Goal: Transaction & Acquisition: Purchase product/service

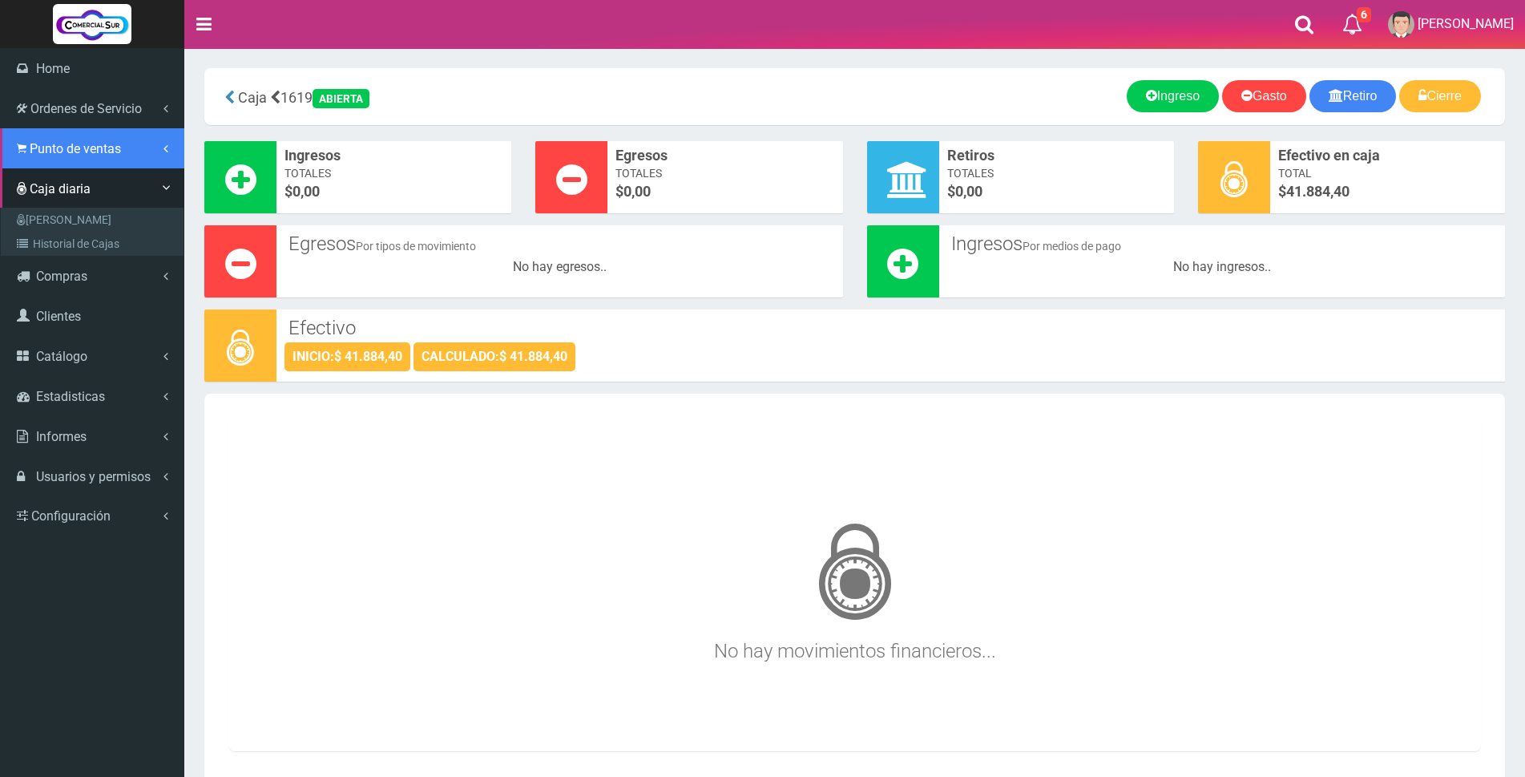
click at [62, 147] on span "Punto de ventas" at bounding box center [75, 148] width 91 height 15
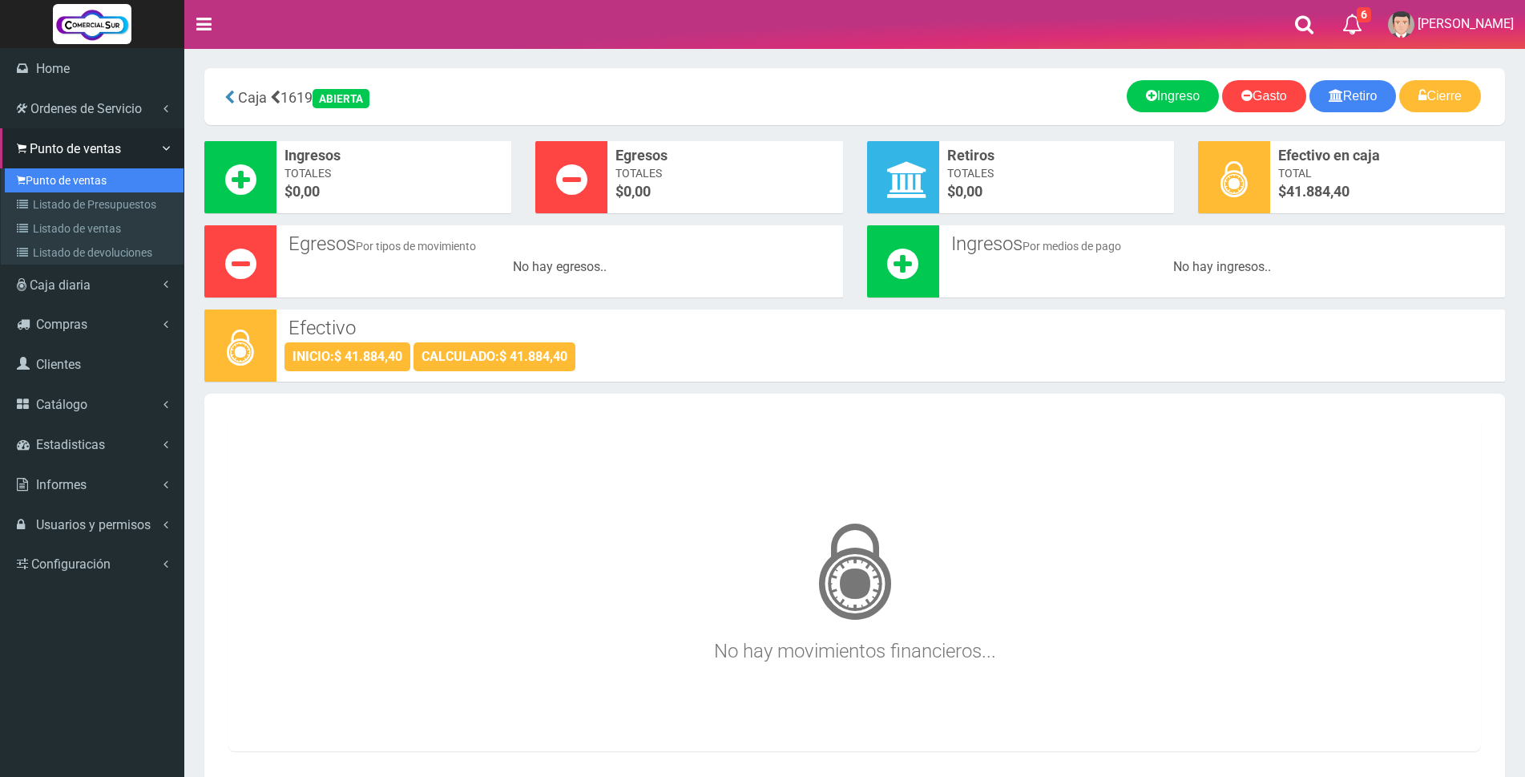
click at [67, 176] on link "Punto de ventas" at bounding box center [94, 180] width 179 height 24
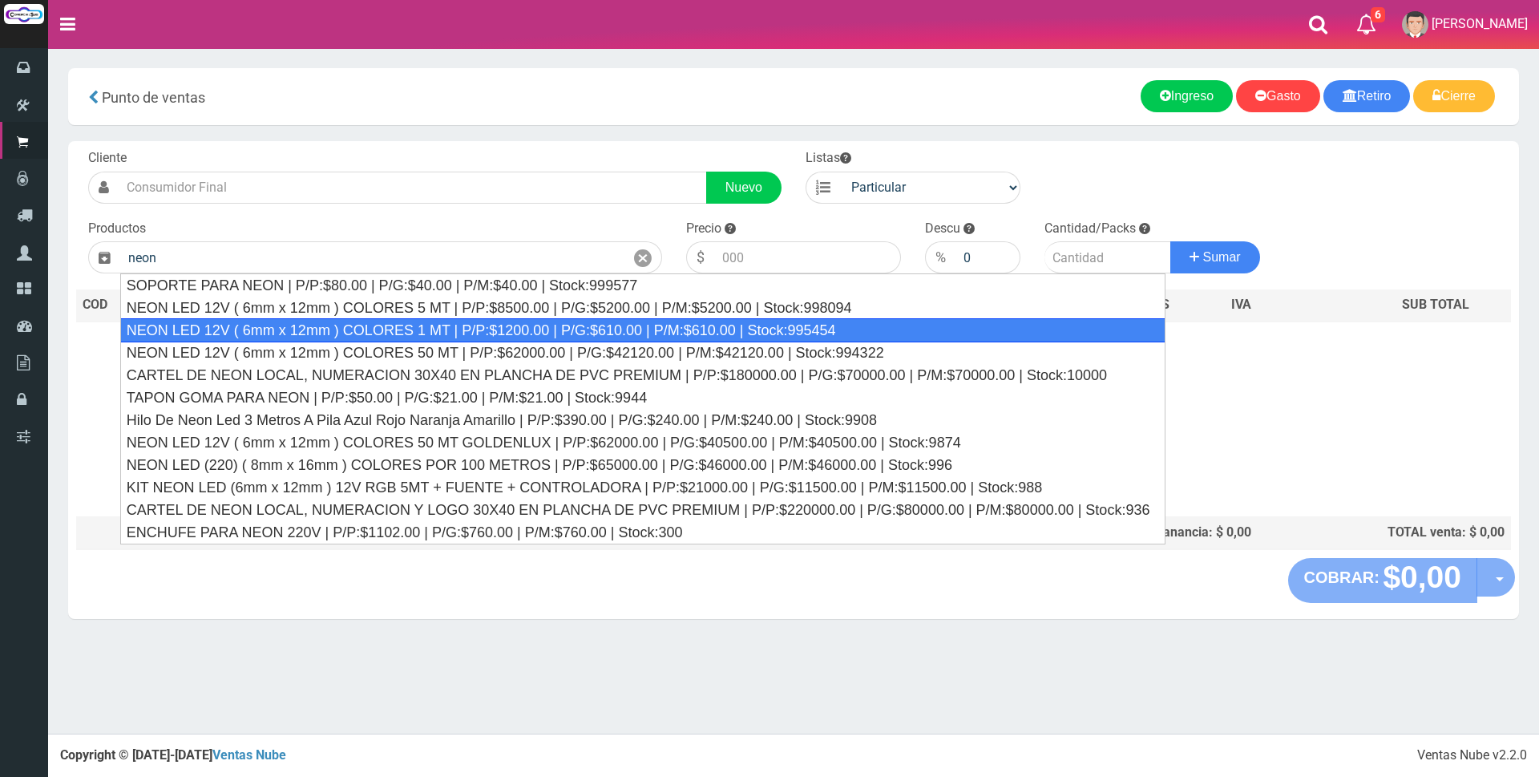
click at [491, 329] on div "NEON LED 12V ( 6mm x 12mm ) COLORES 1 MT | P/P:$1200.00 | P/G:$610.00 | P/M:$61…" at bounding box center [643, 330] width 1046 height 24
type input "NEON LED 12V ( 6mm x 12mm ) COLORES 1 MT | P/P:$1200.00 | P/G:$610.00 | P/M:$61…"
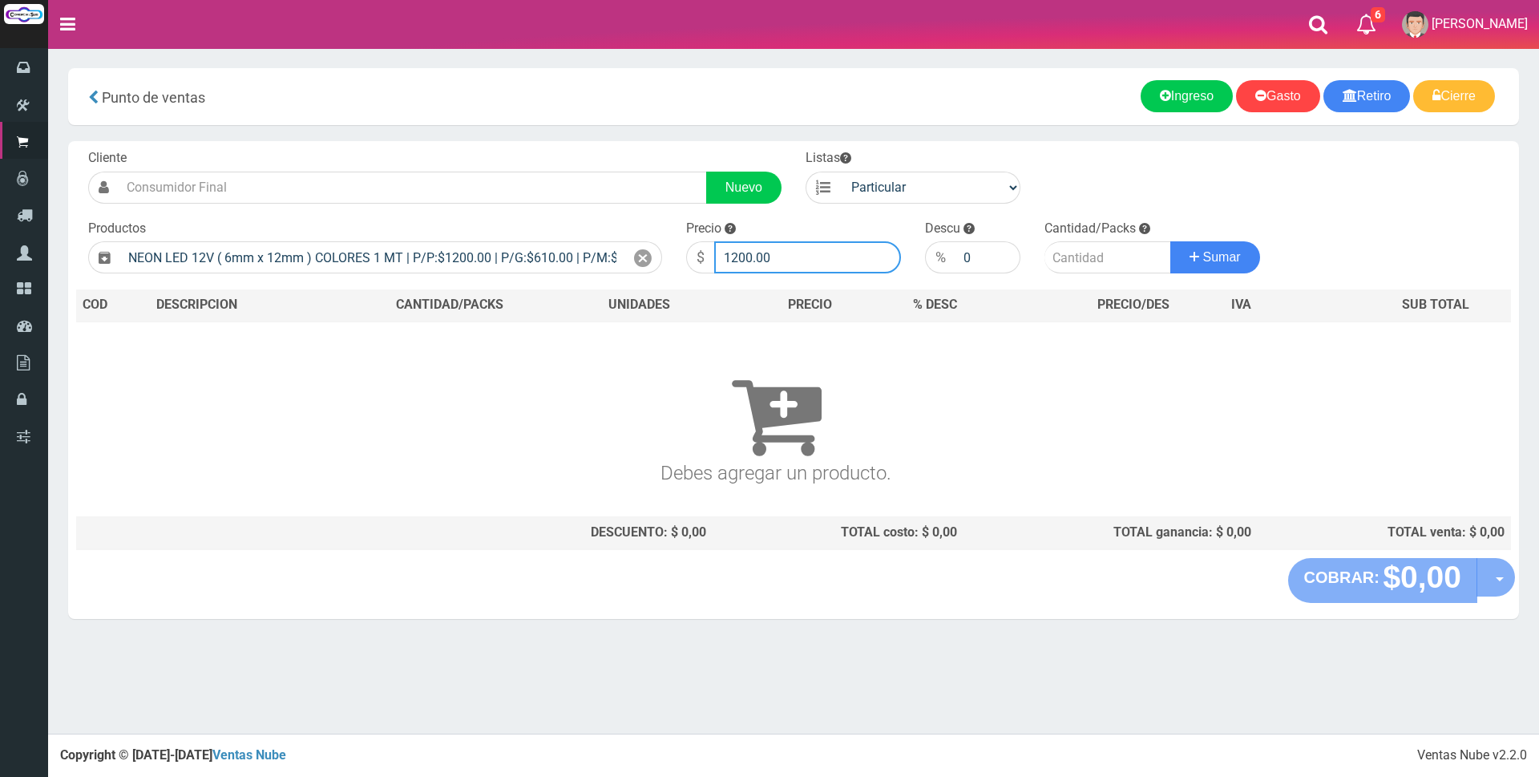
click at [793, 260] on input "1200.00" at bounding box center [807, 257] width 187 height 32
type input "1"
type input "3500"
click at [1085, 258] on input "number" at bounding box center [1107, 257] width 127 height 32
type input "2"
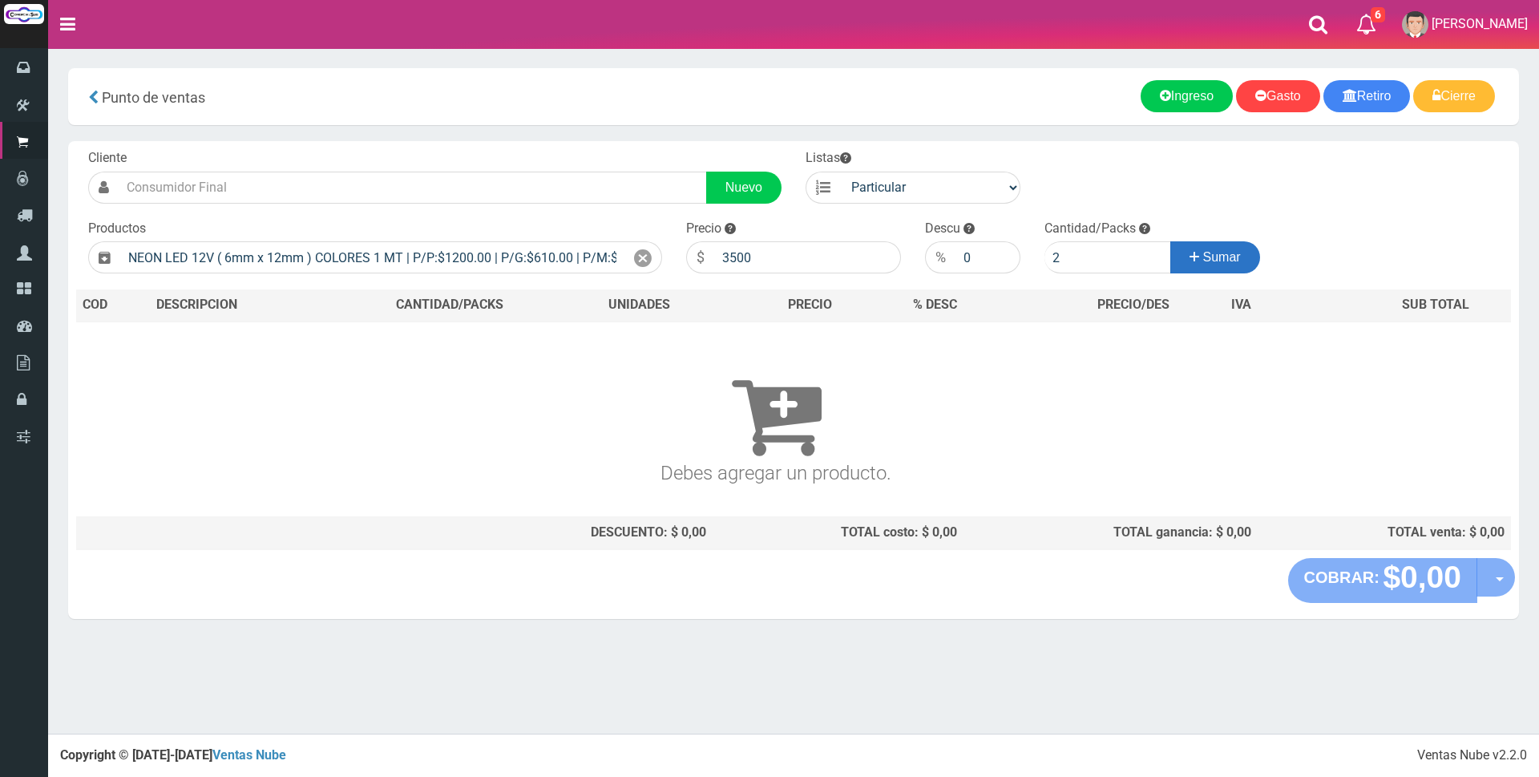
click at [1197, 249] on button "Sumar" at bounding box center [1215, 257] width 90 height 32
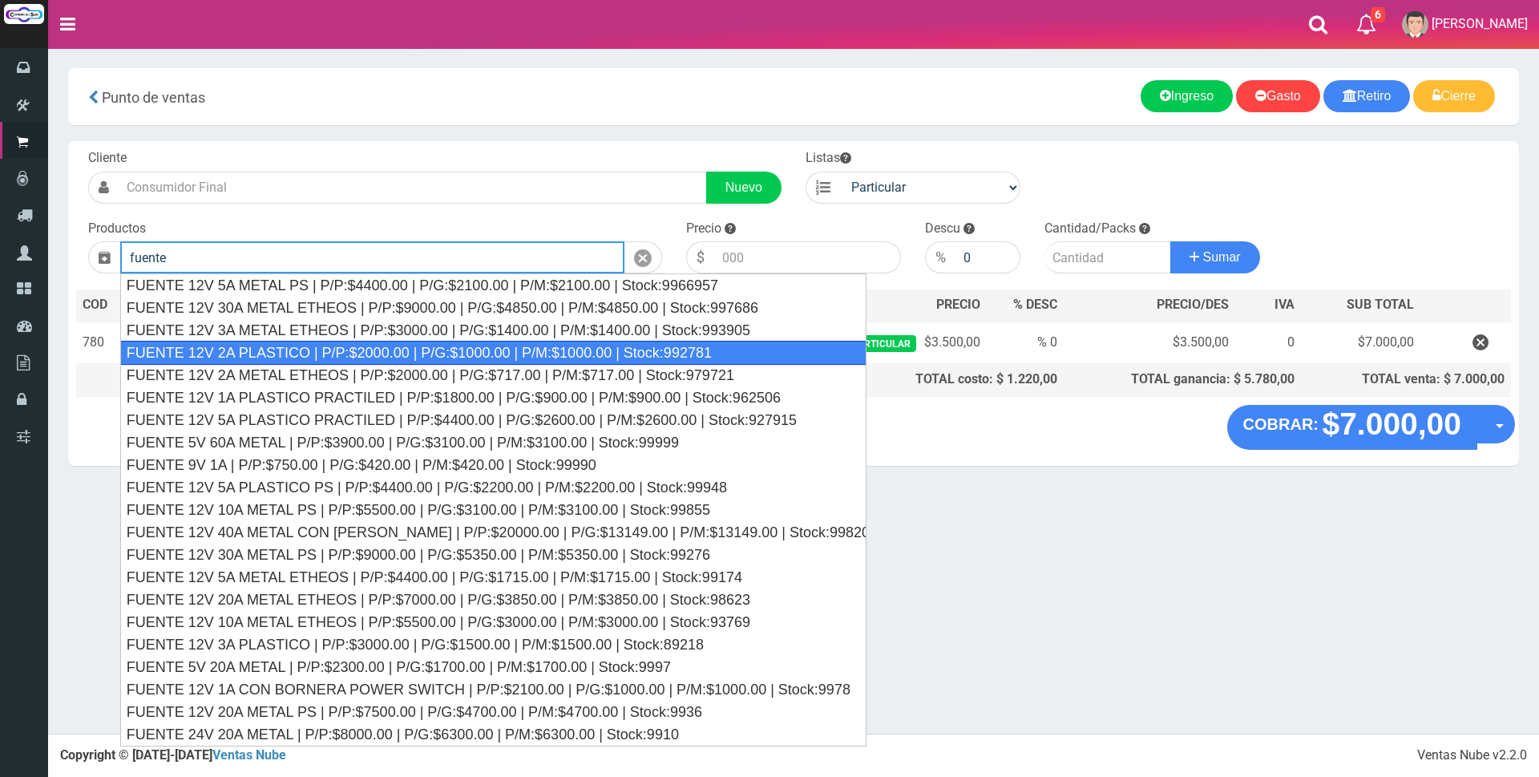
click at [641, 349] on div "FUENTE 12V 2A PLASTICO | P/P:$2000.00 | P/G:$1000.00 | P/M:$1000.00 | Stock:992…" at bounding box center [493, 353] width 746 height 24
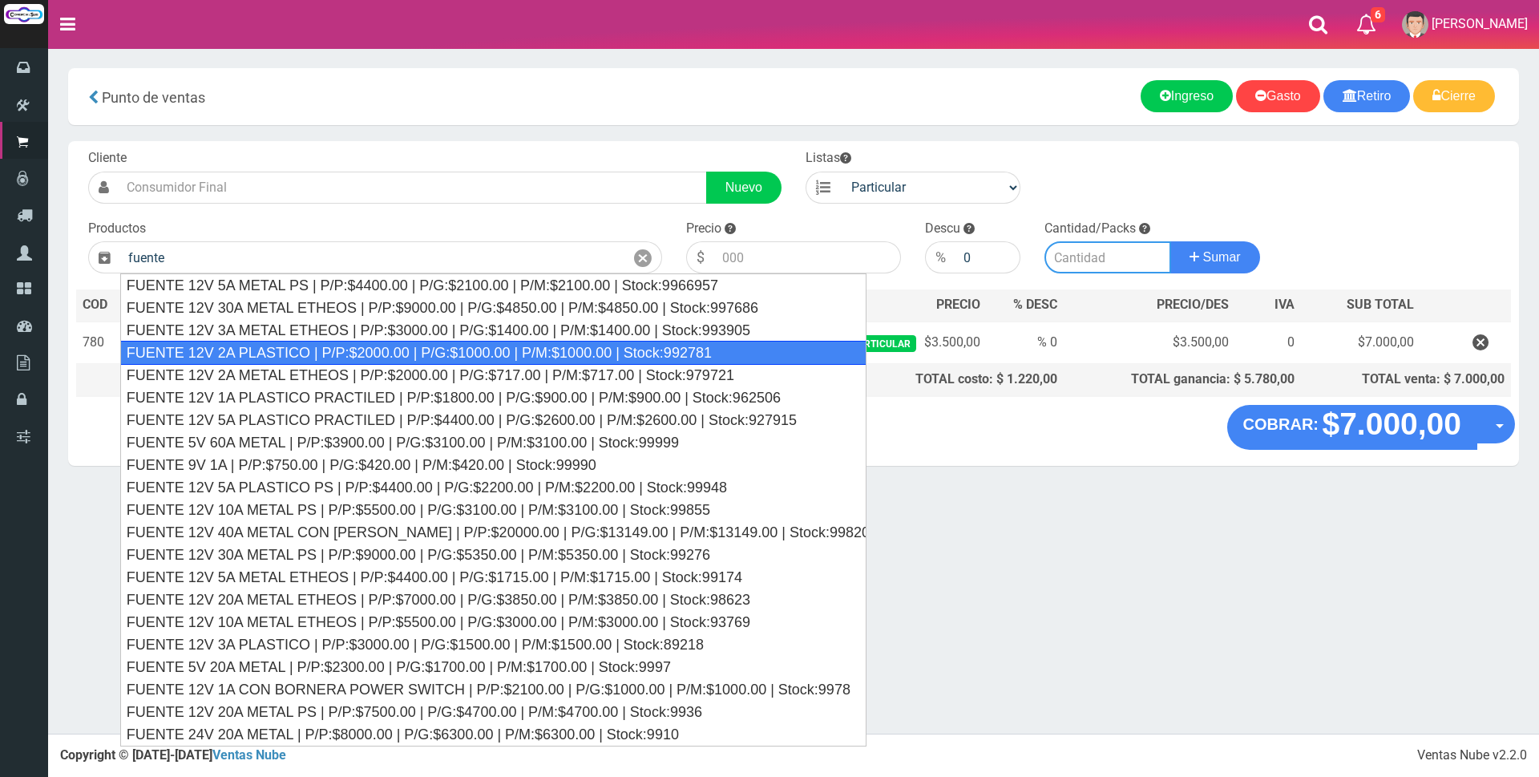
type input "FUENTE 12V 2A PLASTICO | P/P:$2000.00 | P/G:$1000.00 | P/M:$1000.00 | Stock:992…"
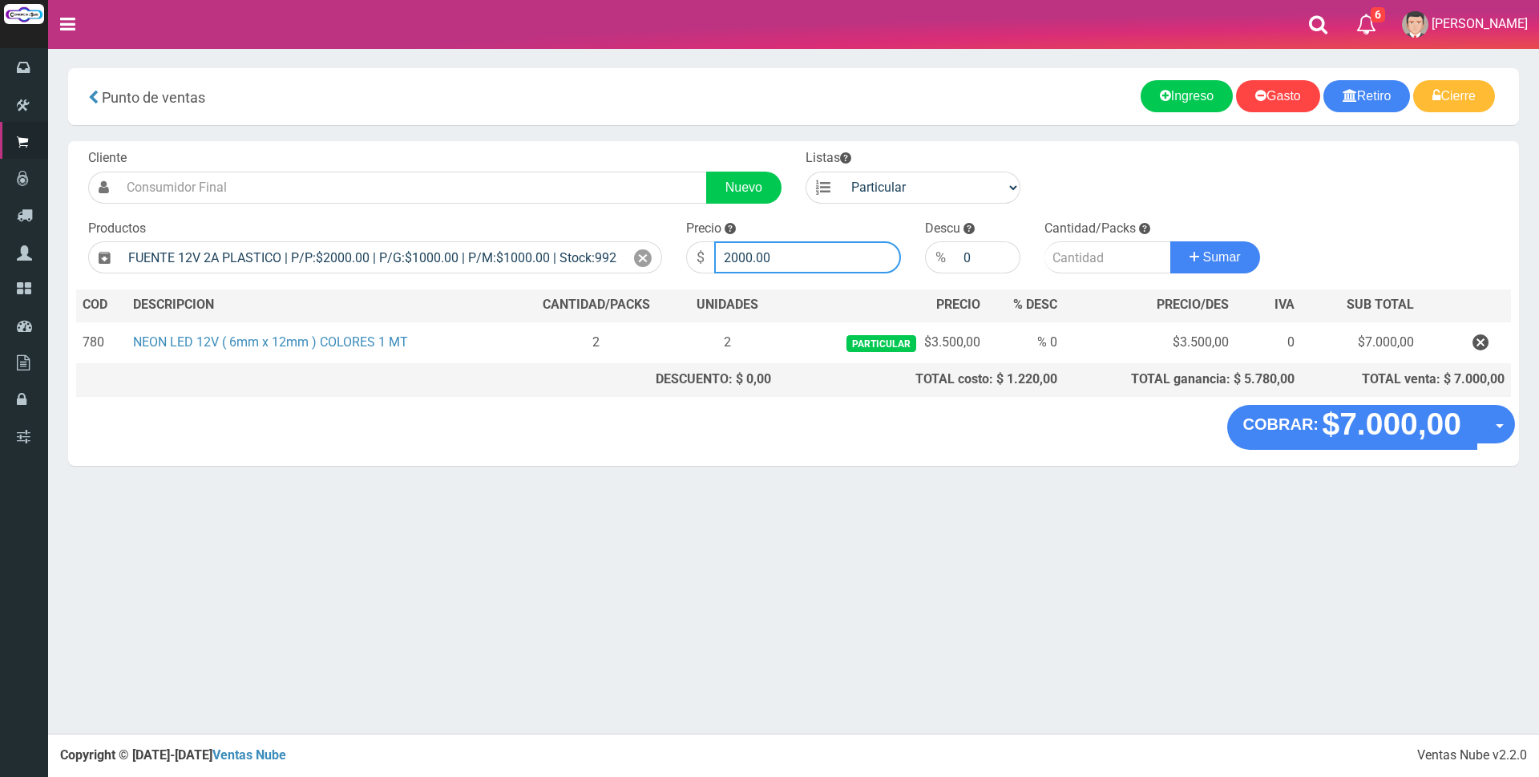
click at [805, 257] on input "2000.00" at bounding box center [807, 257] width 187 height 32
type input "2"
type input "6500"
click at [1073, 254] on input "number" at bounding box center [1107, 257] width 127 height 32
type input "1"
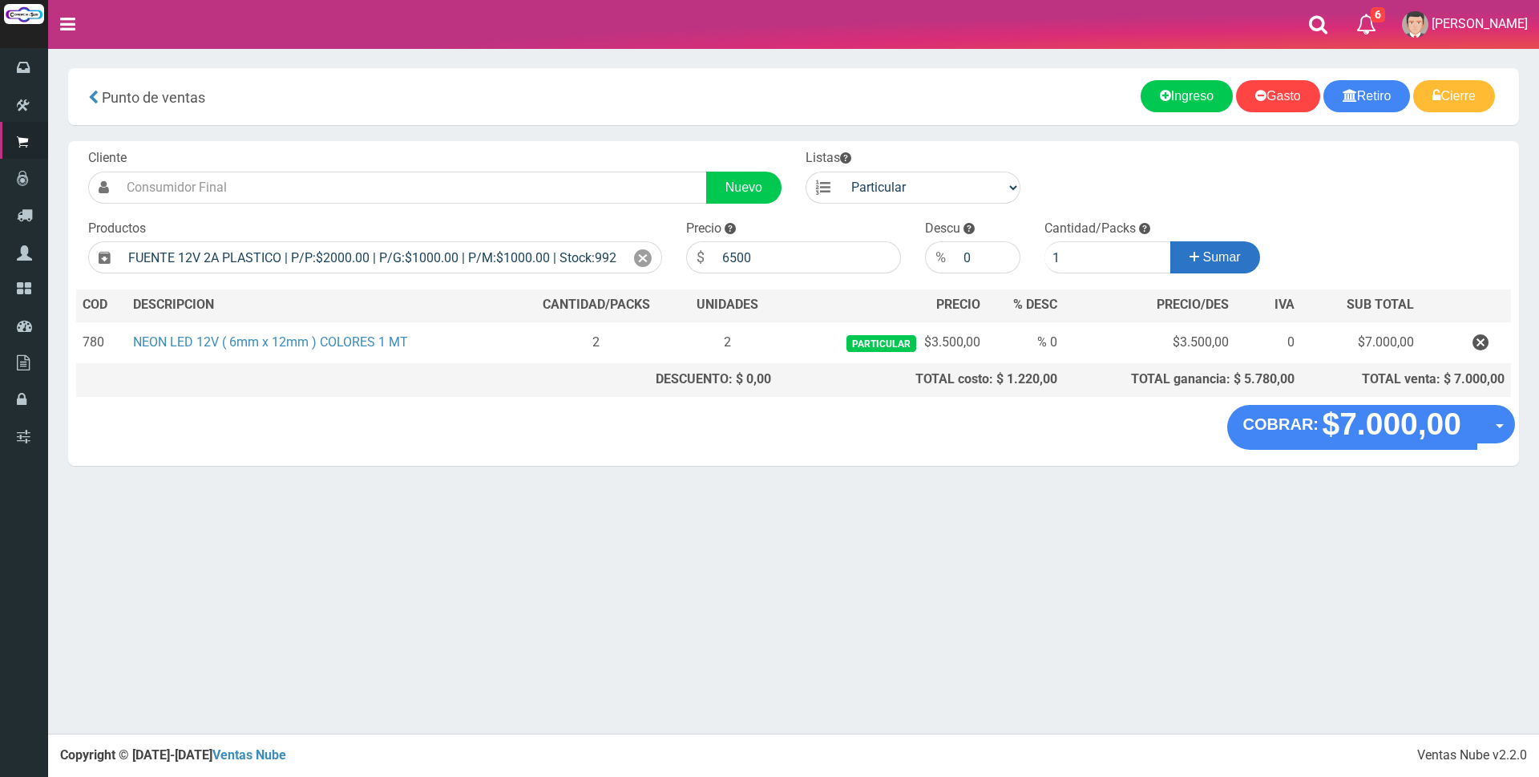
click at [1197, 259] on button "Sumar" at bounding box center [1215, 257] width 90 height 32
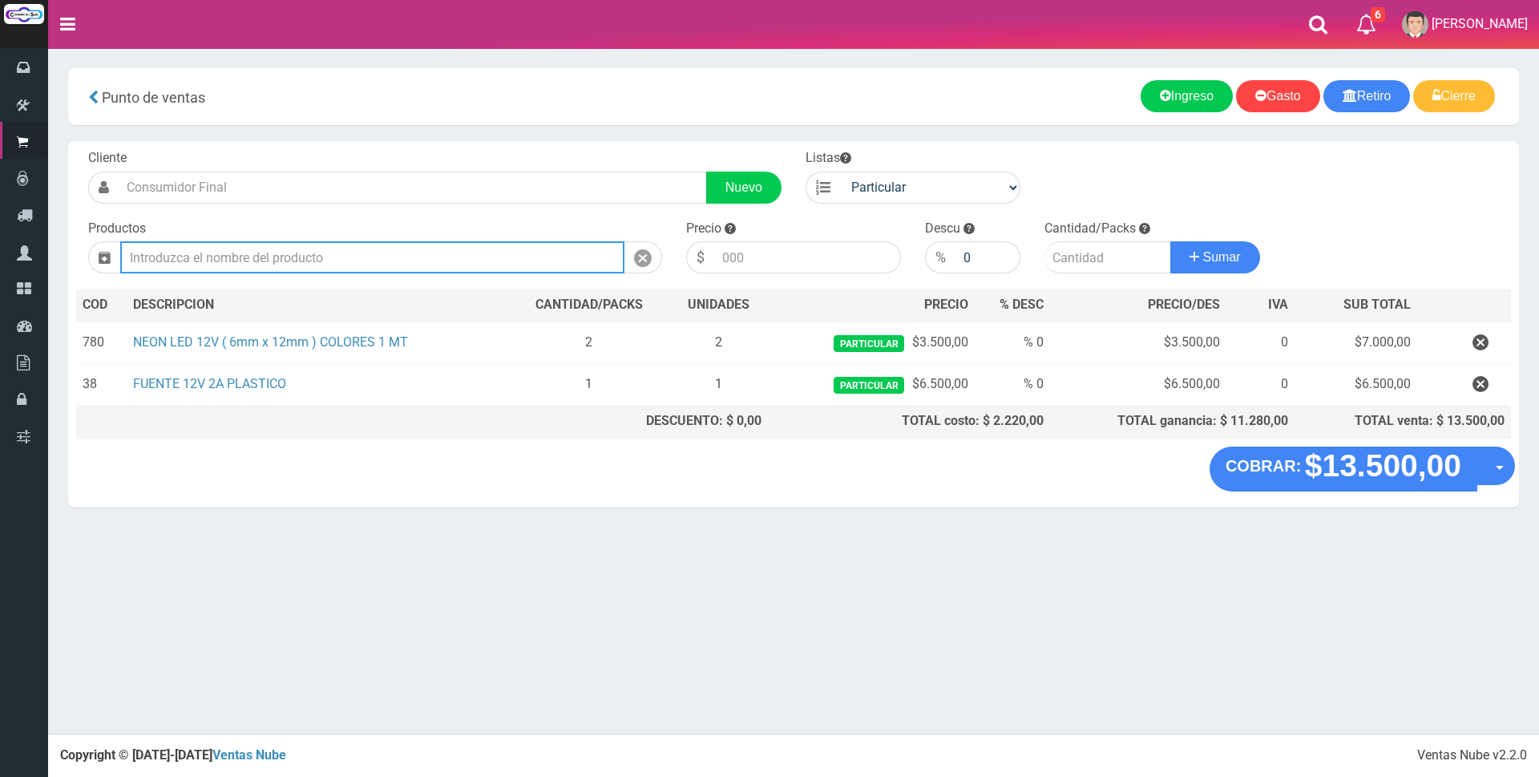
type input "a"
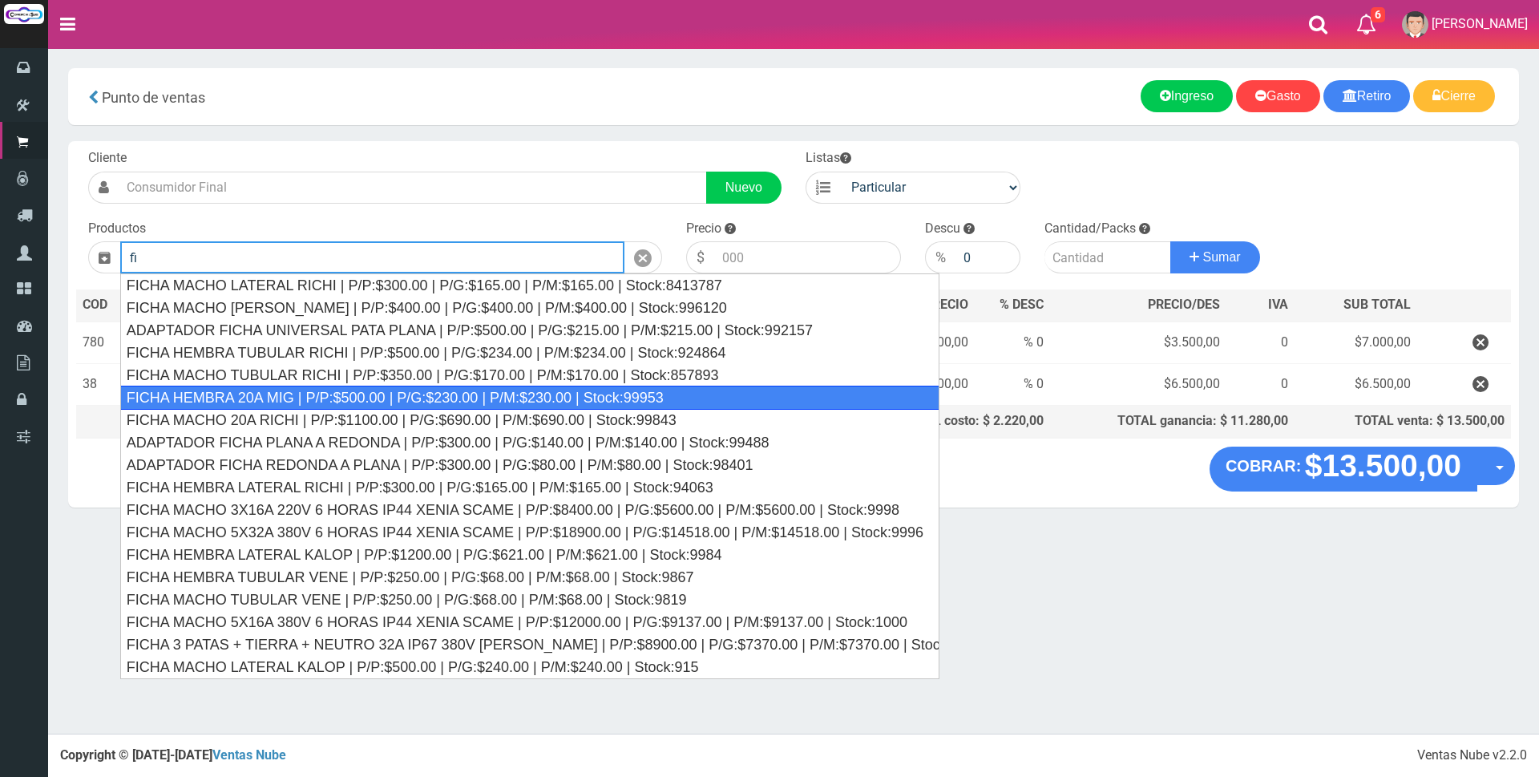
type input "f"
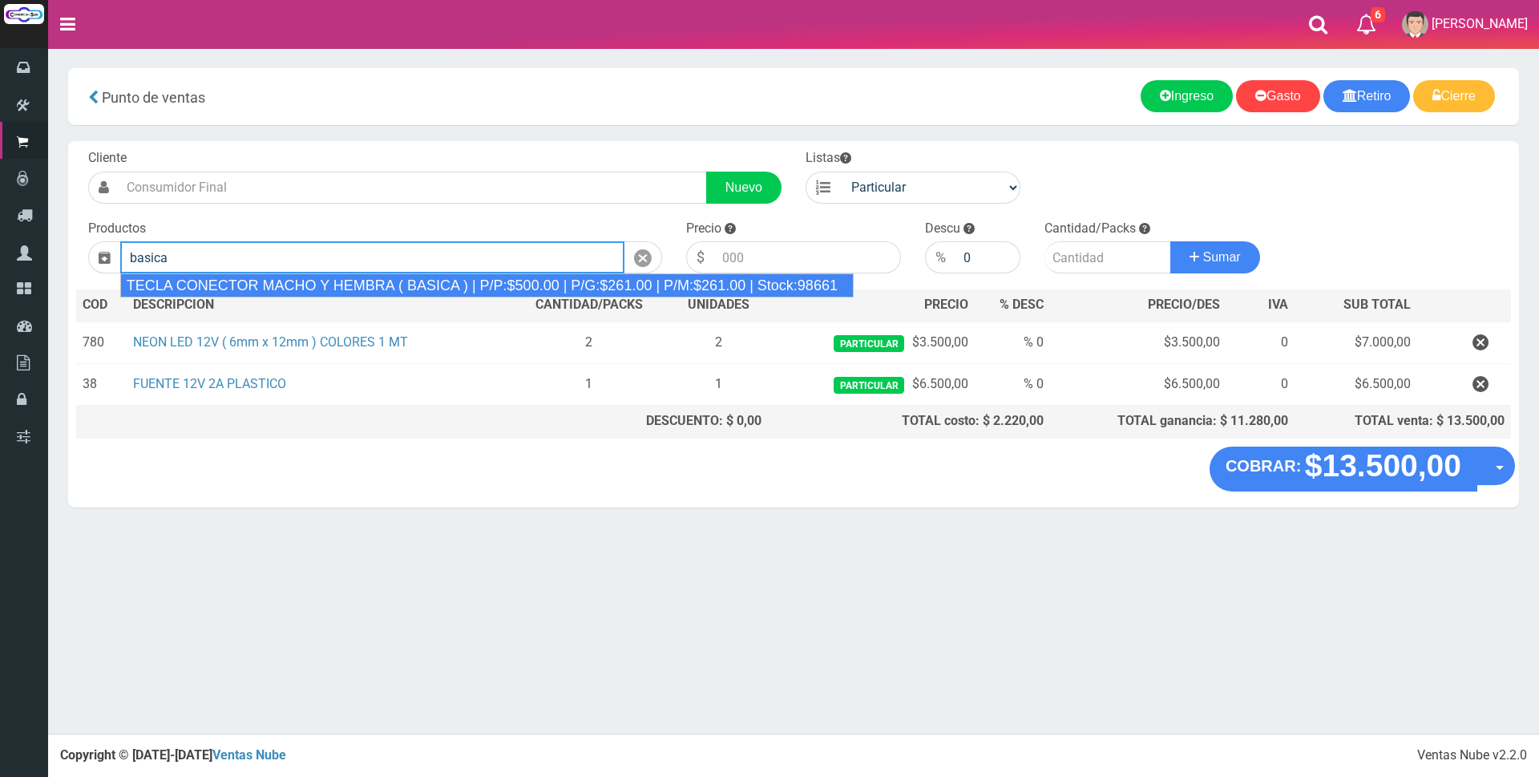
click at [415, 284] on div "TECLA CONECTOR MACHO Y HEMBRA ( BASICA ) | P/P:$500.00 | P/G:$261.00 | P/M:$261…" at bounding box center [486, 285] width 733 height 24
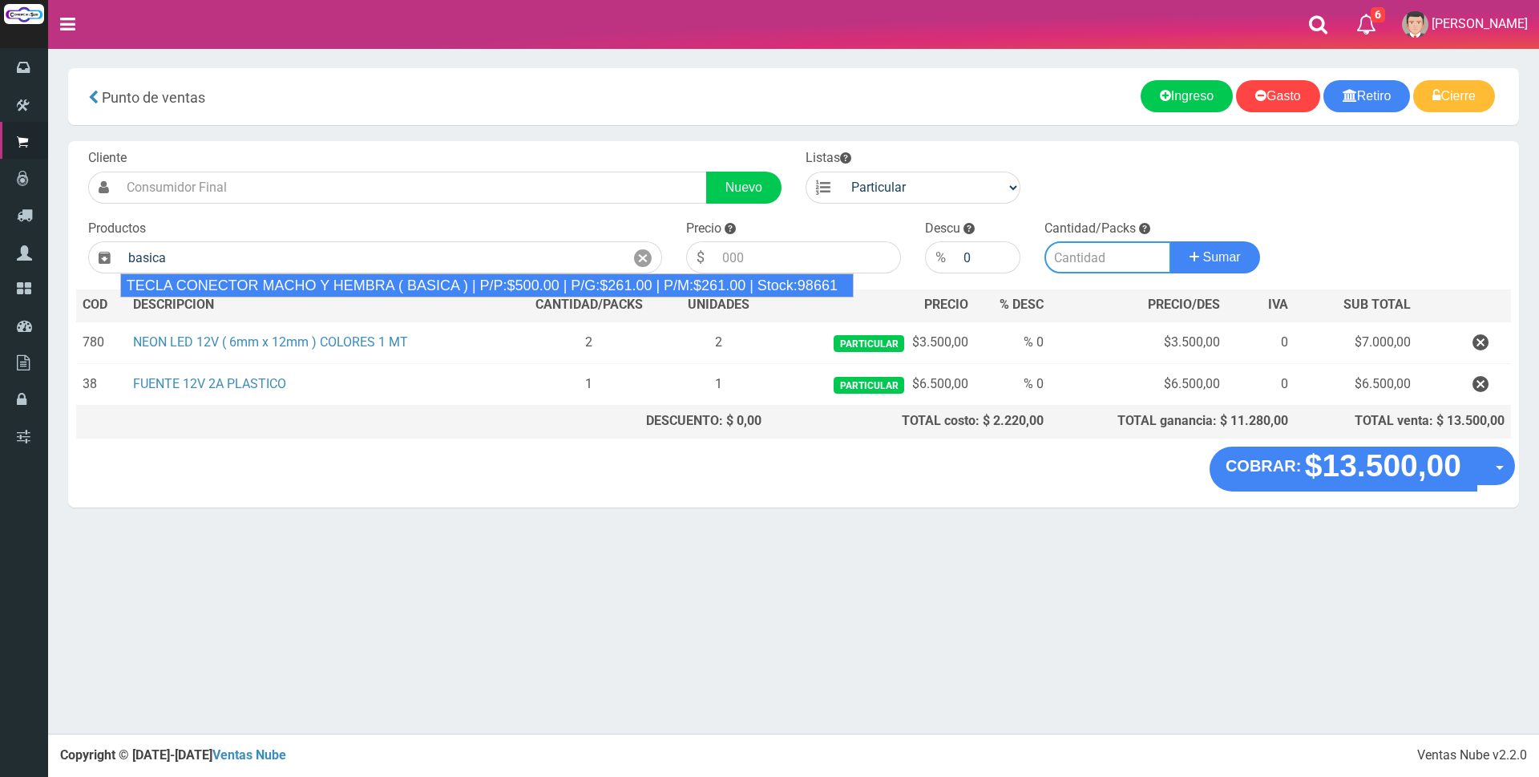
type input "TECLA CONECTOR MACHO Y HEMBRA ( BASICA ) | P/P:$500.00 | P/G:$261.00 | P/M:$261…"
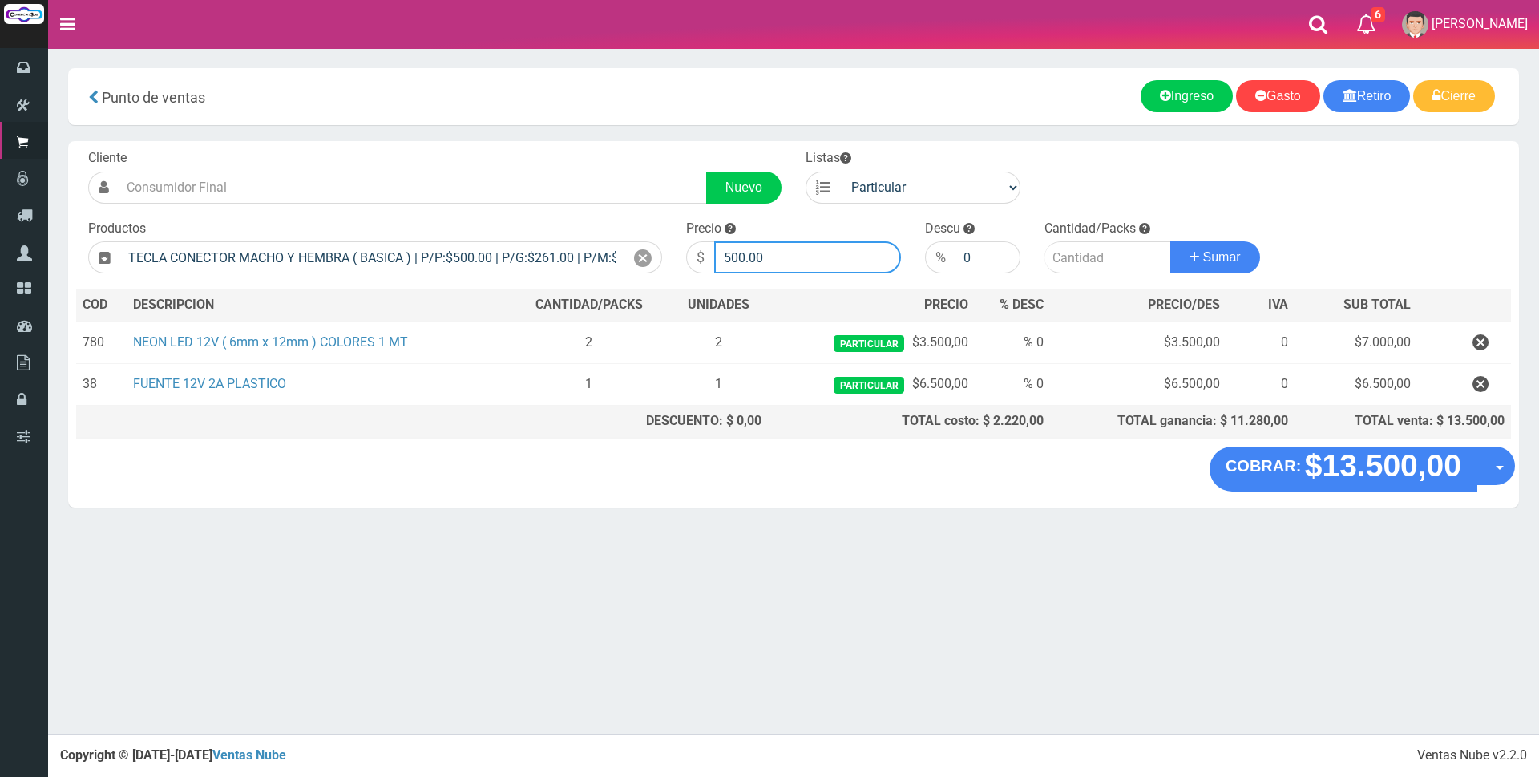
click at [799, 262] on input "500.00" at bounding box center [807, 257] width 187 height 32
type input "5"
type input "1500"
click at [1098, 264] on input "number" at bounding box center [1107, 257] width 127 height 32
type input "1"
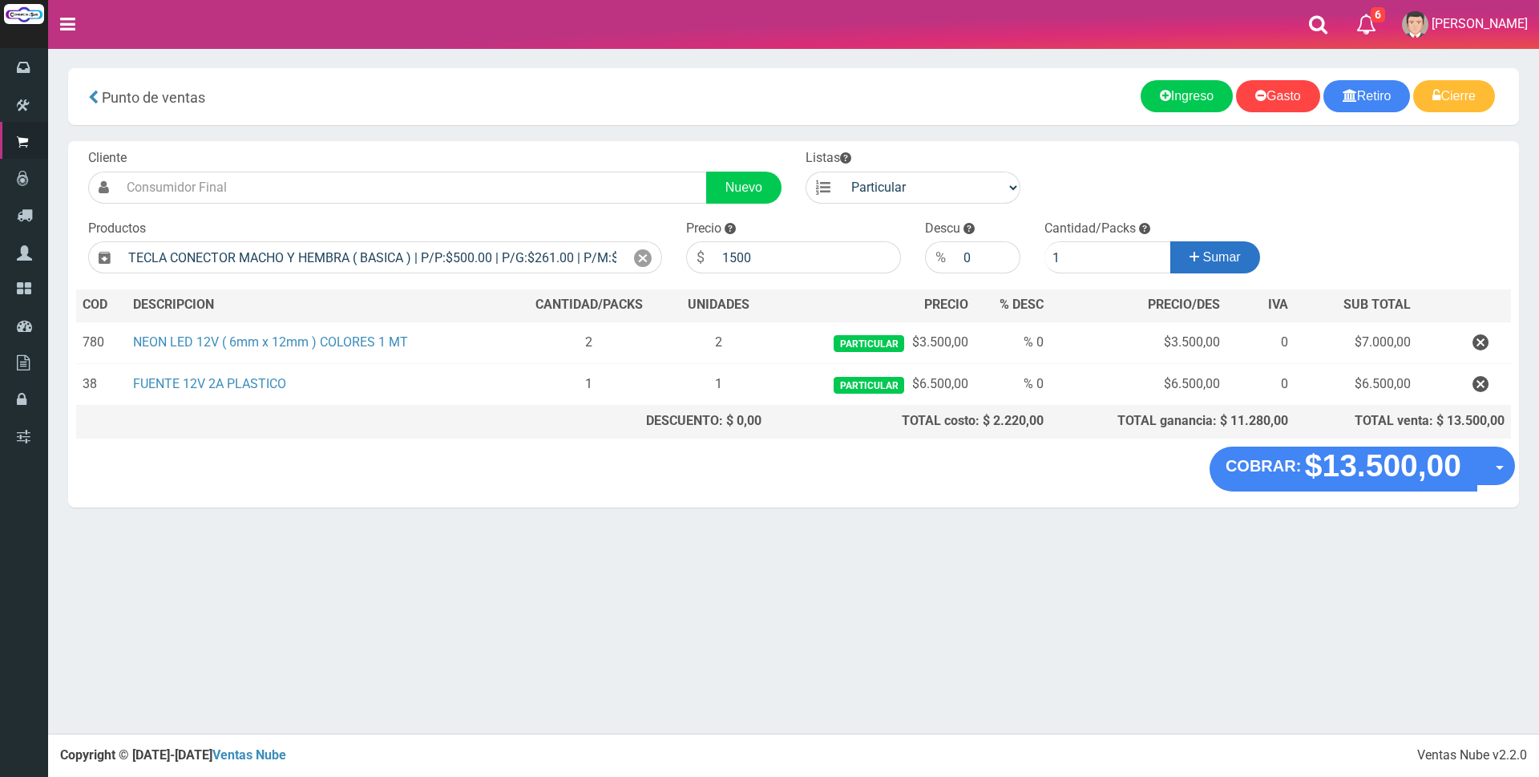
click at [1203, 263] on span "Sumar" at bounding box center [1222, 257] width 38 height 14
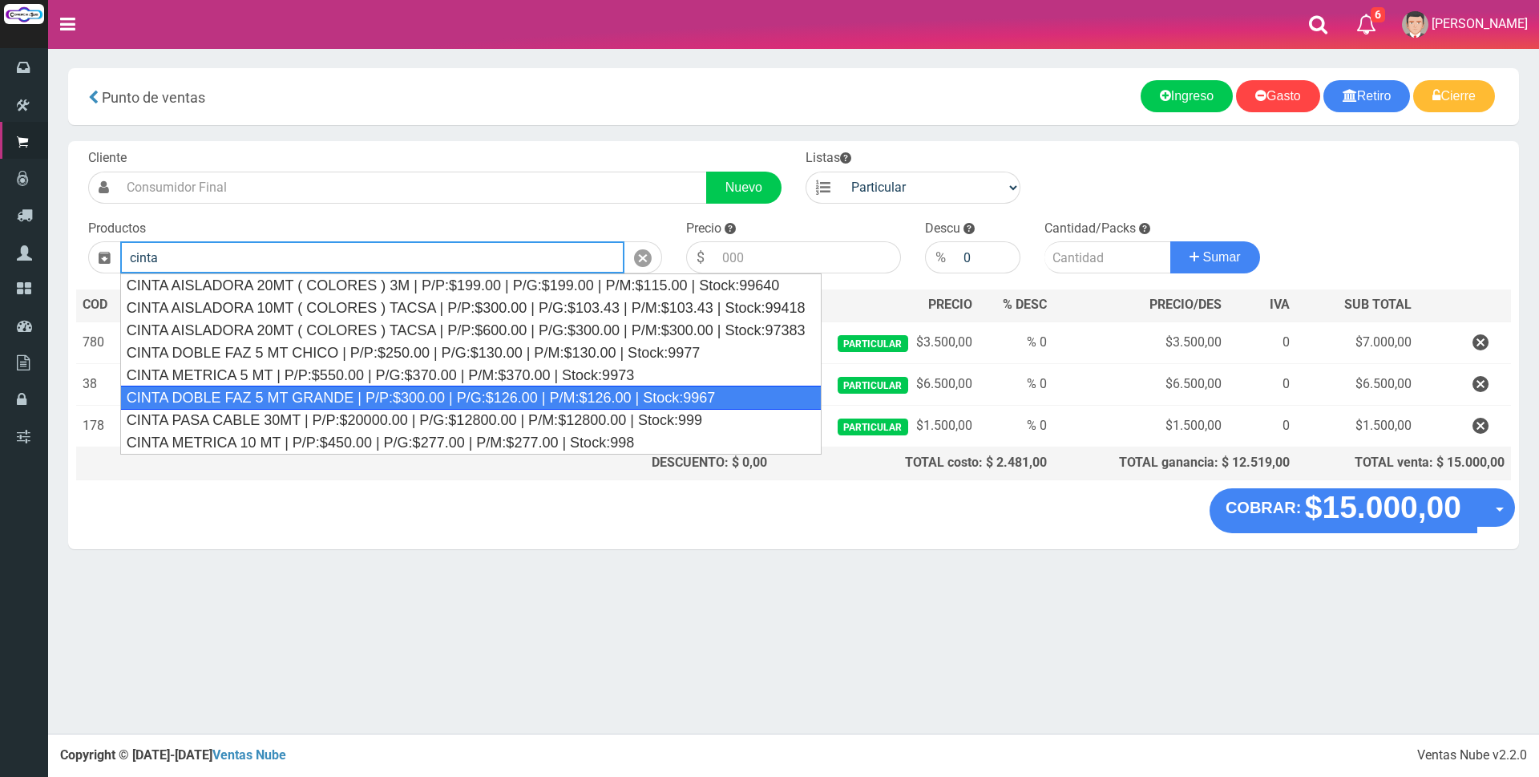
click at [616, 401] on div "CINTA DOBLE FAZ 5 MT GRANDE | P/P:$300.00 | P/G:$126.00 | P/M:$126.00 | Stock:9…" at bounding box center [470, 398] width 701 height 24
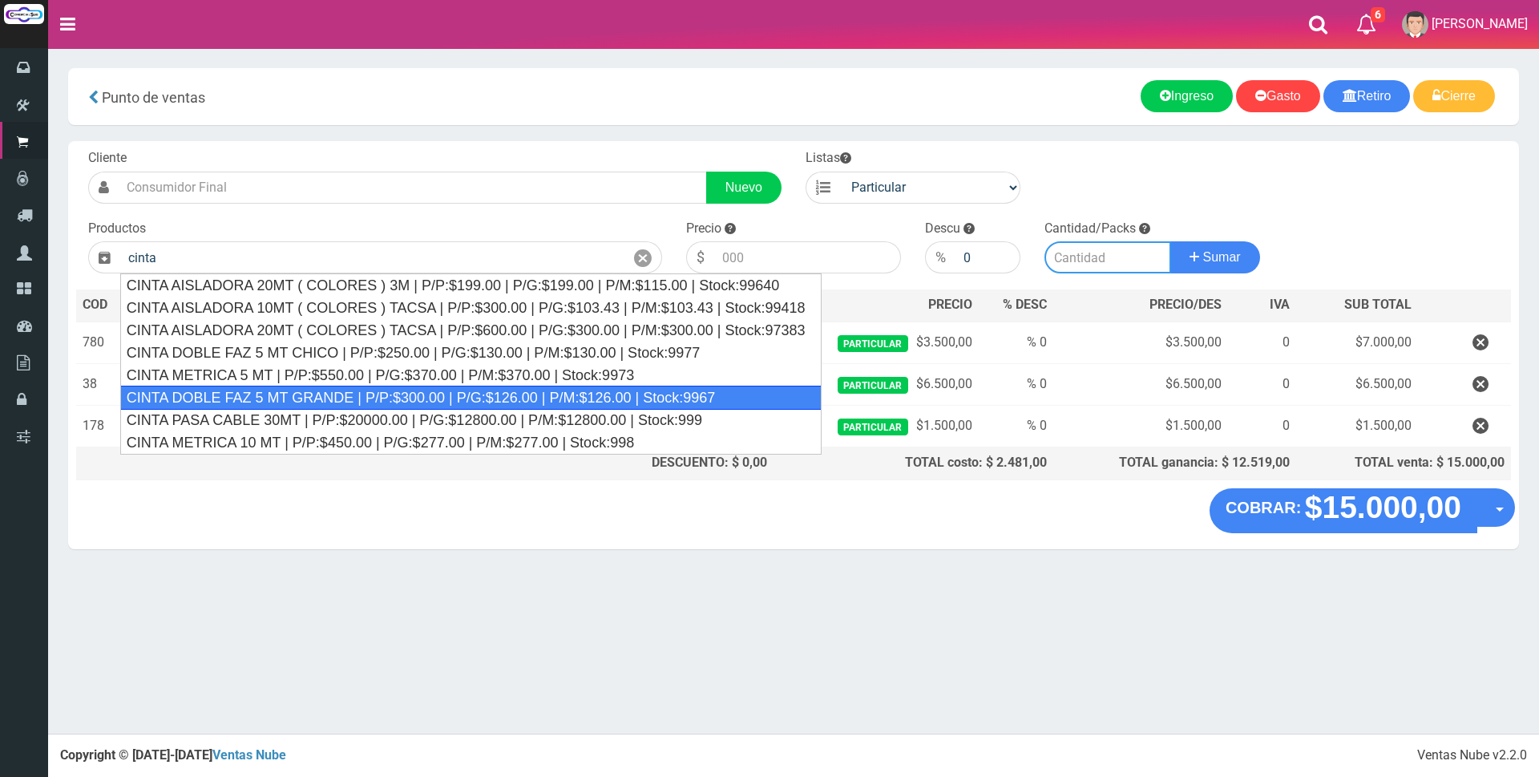
type input "CINTA DOBLE FAZ 5 MT GRANDE | P/P:$300.00 | P/G:$126.00 | P/M:$126.00 | Stock:9…"
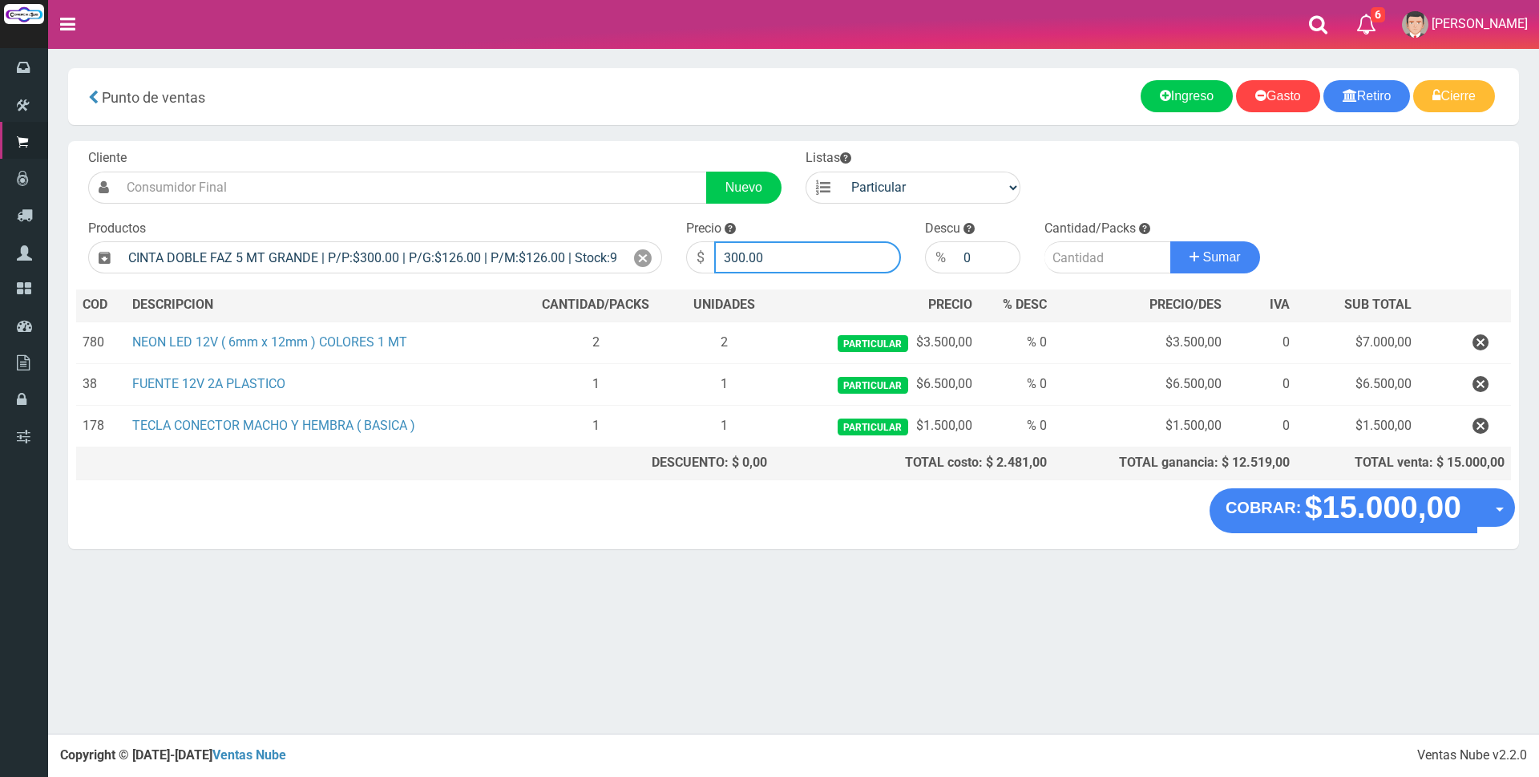
click at [800, 261] on input "300.00" at bounding box center [807, 257] width 187 height 32
type input "3"
type input "5000"
click at [1066, 260] on input "number" at bounding box center [1107, 257] width 127 height 32
type input "1"
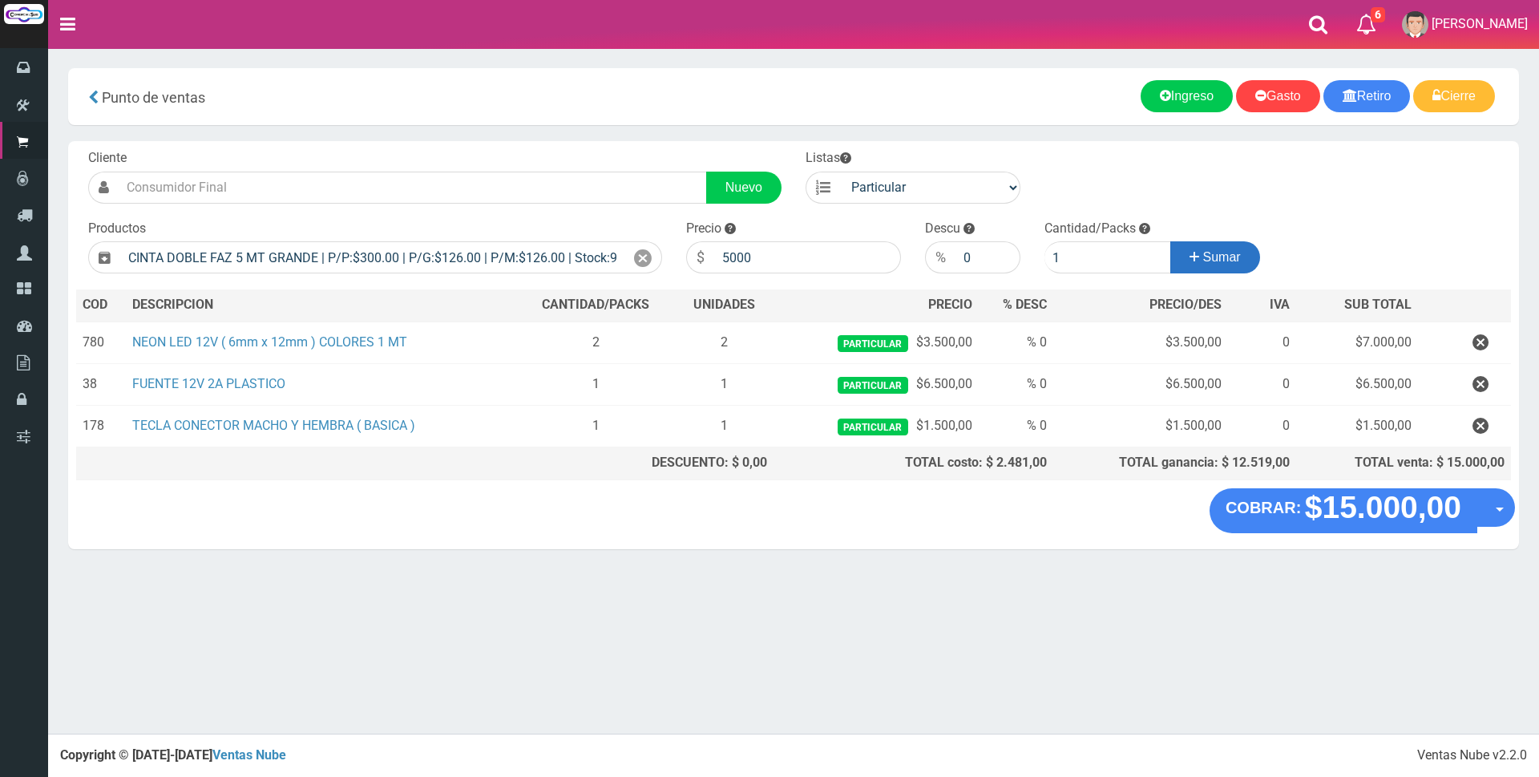
click at [1221, 257] on span "Sumar" at bounding box center [1222, 257] width 38 height 14
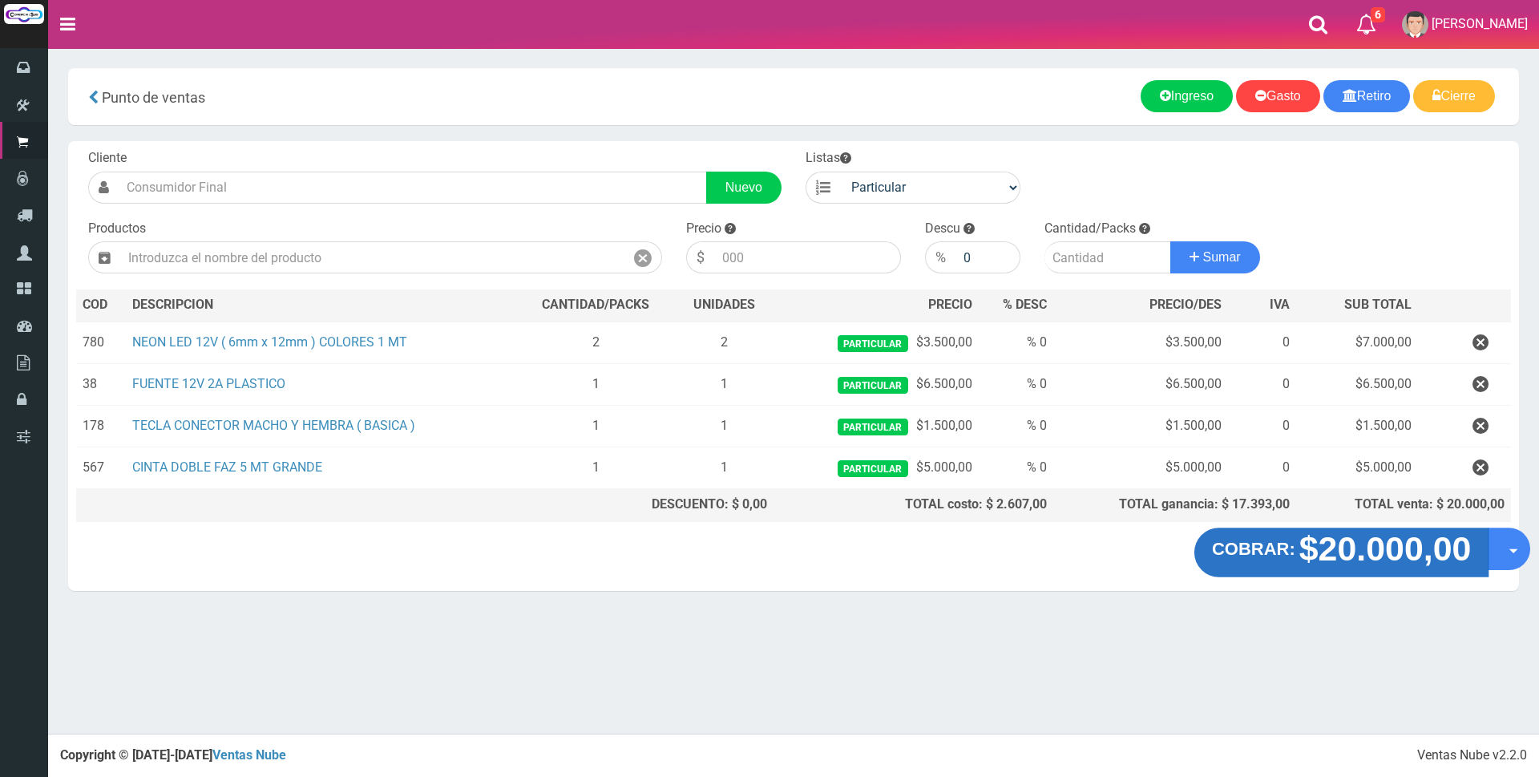
click at [1417, 558] on strong "$20.000,00" at bounding box center [1385, 549] width 172 height 38
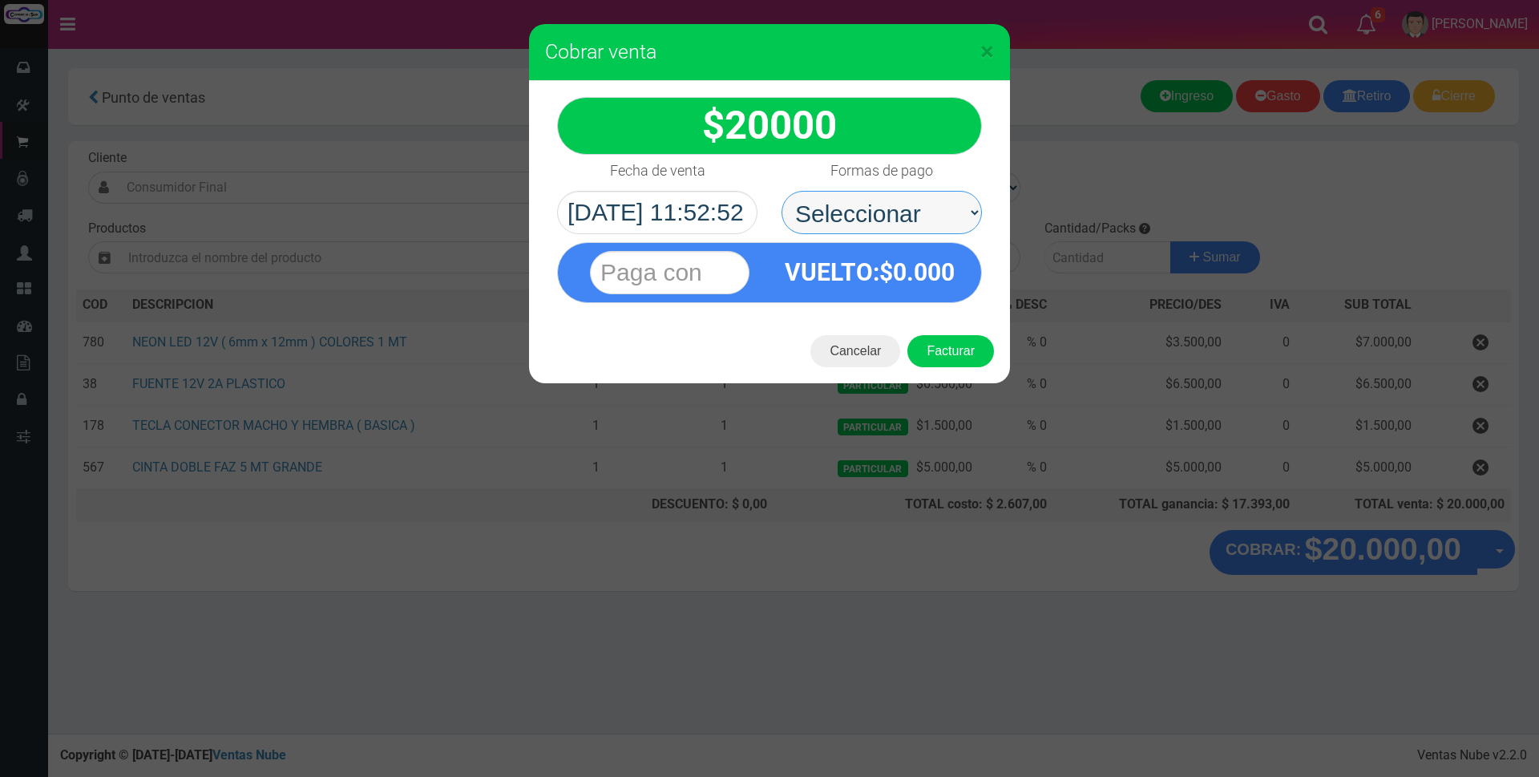
click at [930, 211] on select "Seleccionar Efectivo Tarjeta de Crédito Depósito Débito" at bounding box center [881, 212] width 200 height 43
select select "Tarjeta de Crédito"
click at [781, 191] on select "Seleccionar Efectivo Tarjeta de Crédito Depósito Débito" at bounding box center [881, 212] width 200 height 43
click at [726, 273] on input "text" at bounding box center [669, 272] width 159 height 43
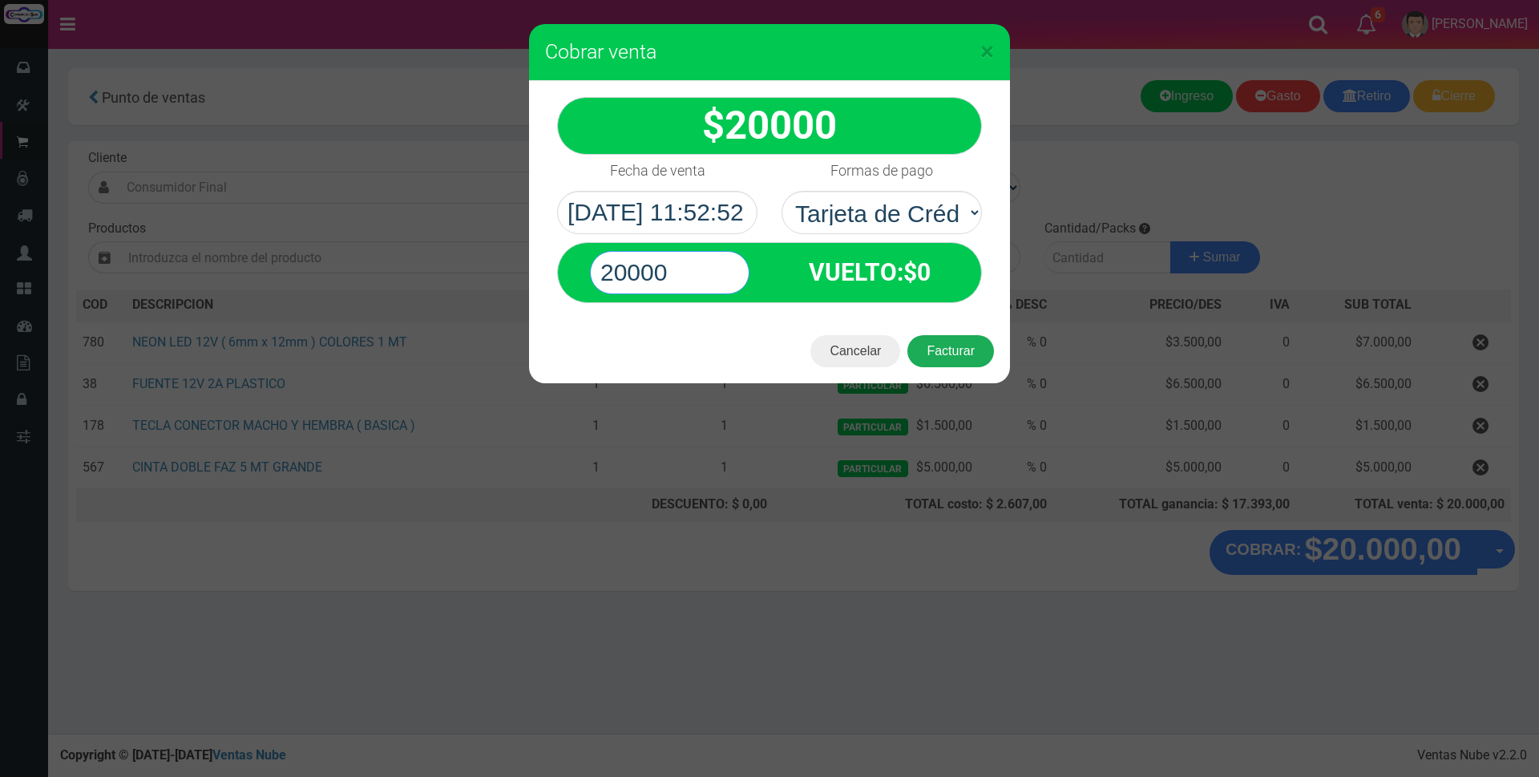
type input "20000"
click at [921, 352] on button "Facturar" at bounding box center [950, 351] width 87 height 32
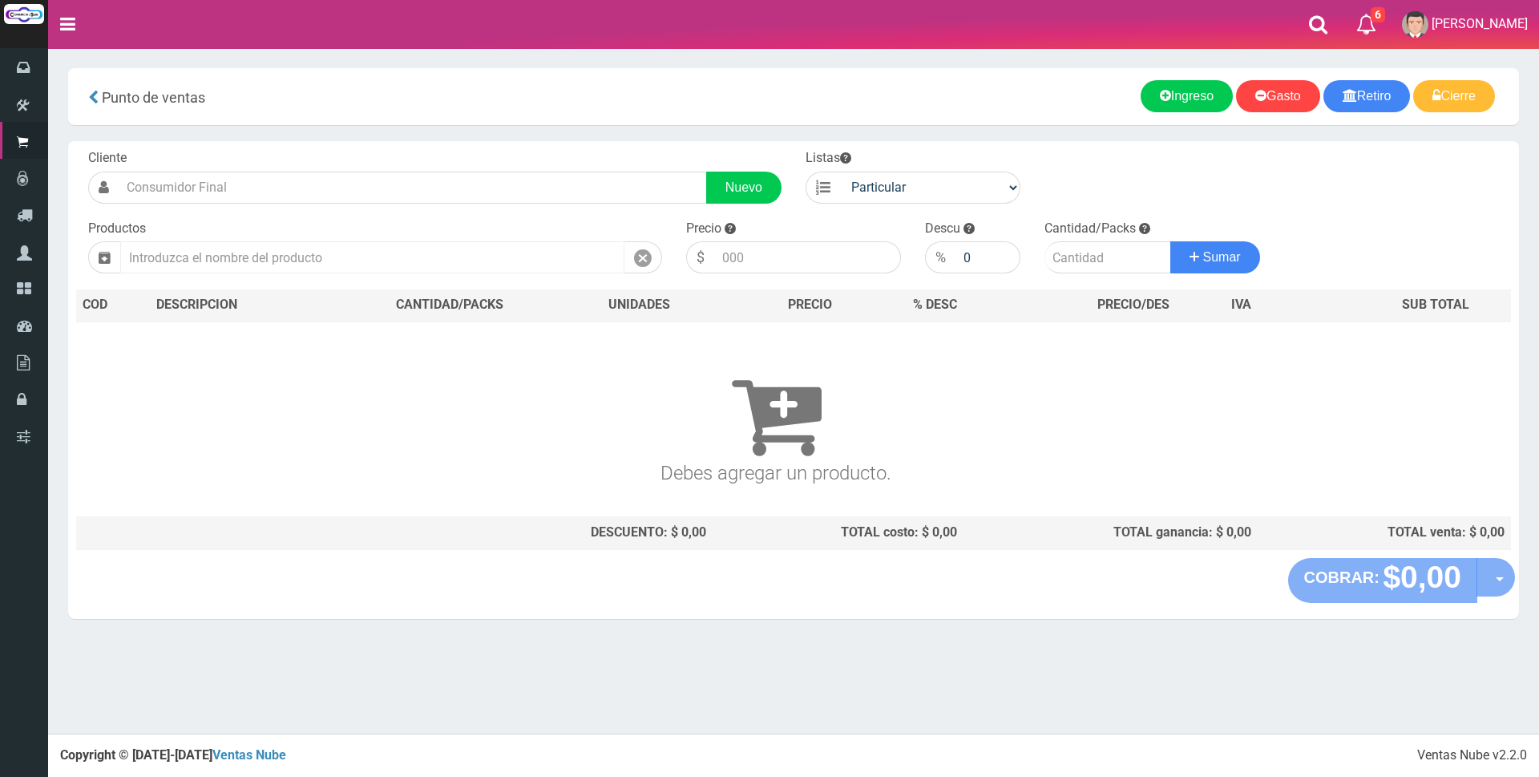
click at [335, 265] on input "text" at bounding box center [372, 257] width 504 height 32
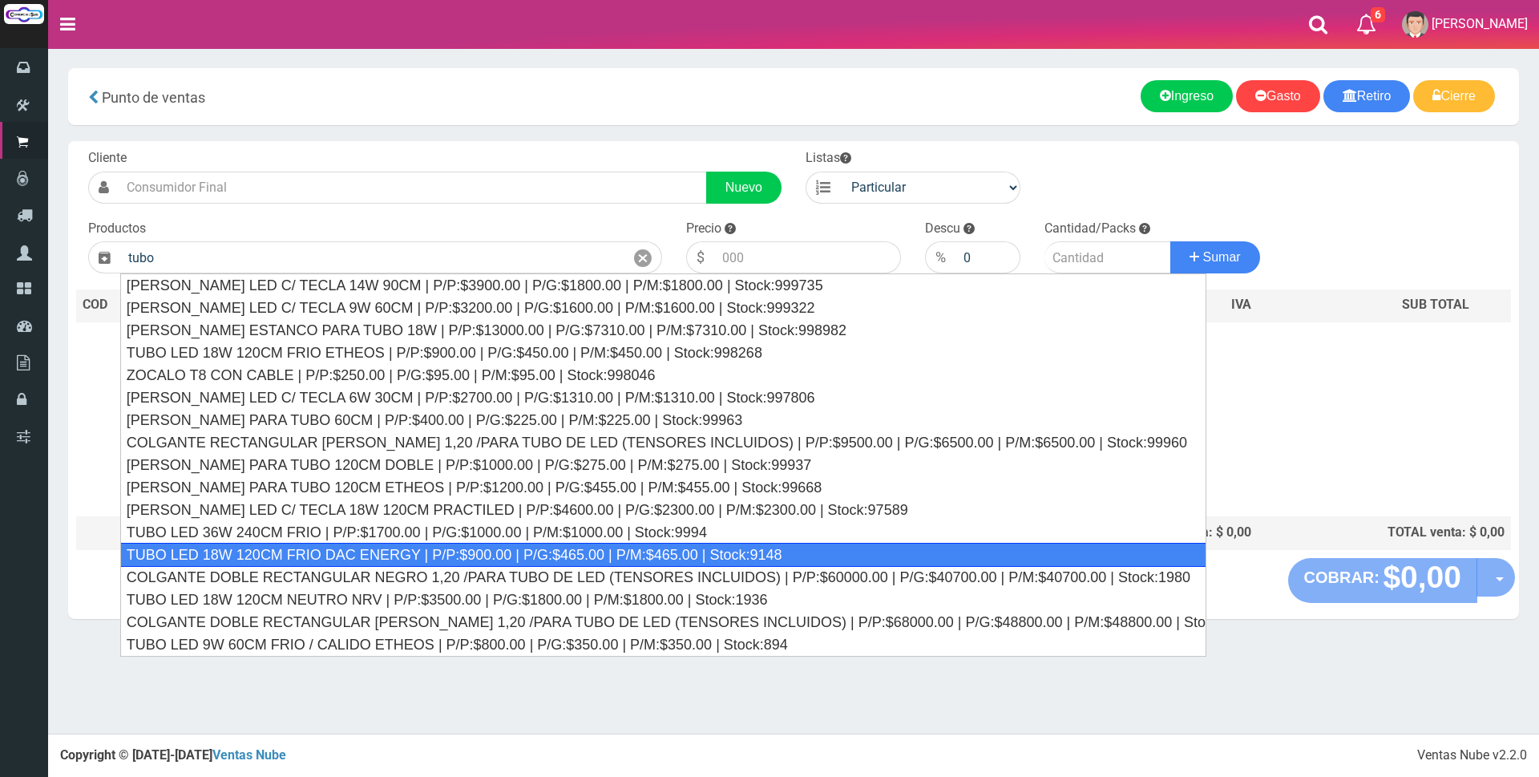
click at [478, 548] on div "TUBO LED 18W 120CM FRIO DAC ENERGY | P/P:$900.00 | P/G:$465.00 | P/M:$465.00 | …" at bounding box center [663, 555] width 1086 height 24
type input "TUBO LED 18W 120CM FRIO DAC ENERGY | P/P:$900.00 | P/G:$465.00 | P/M:$465.00 | …"
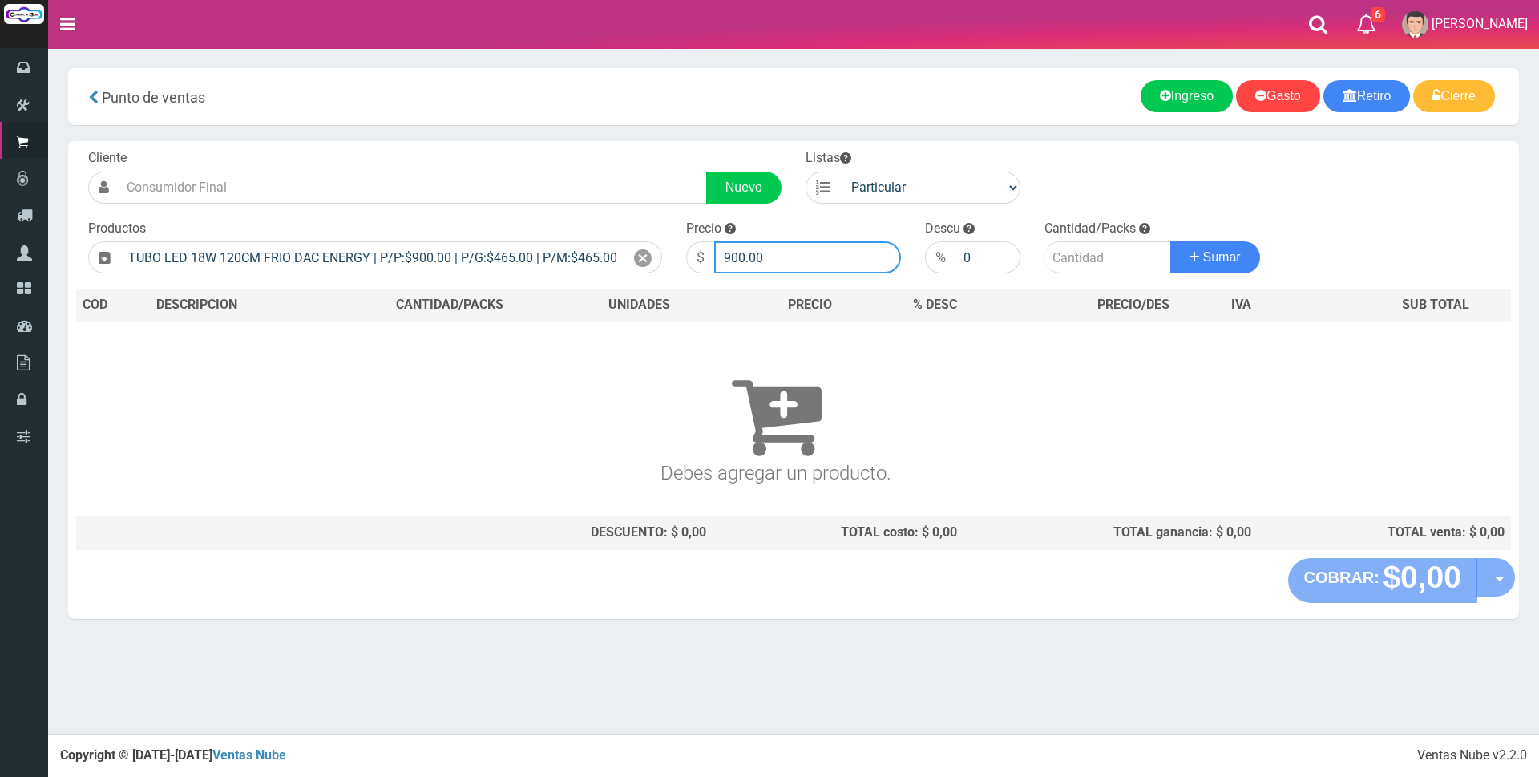
click at [809, 256] on input "900.00" at bounding box center [807, 257] width 187 height 32
type input "9"
type input "3400"
click at [1104, 266] on input "number" at bounding box center [1107, 257] width 127 height 32
type input "2"
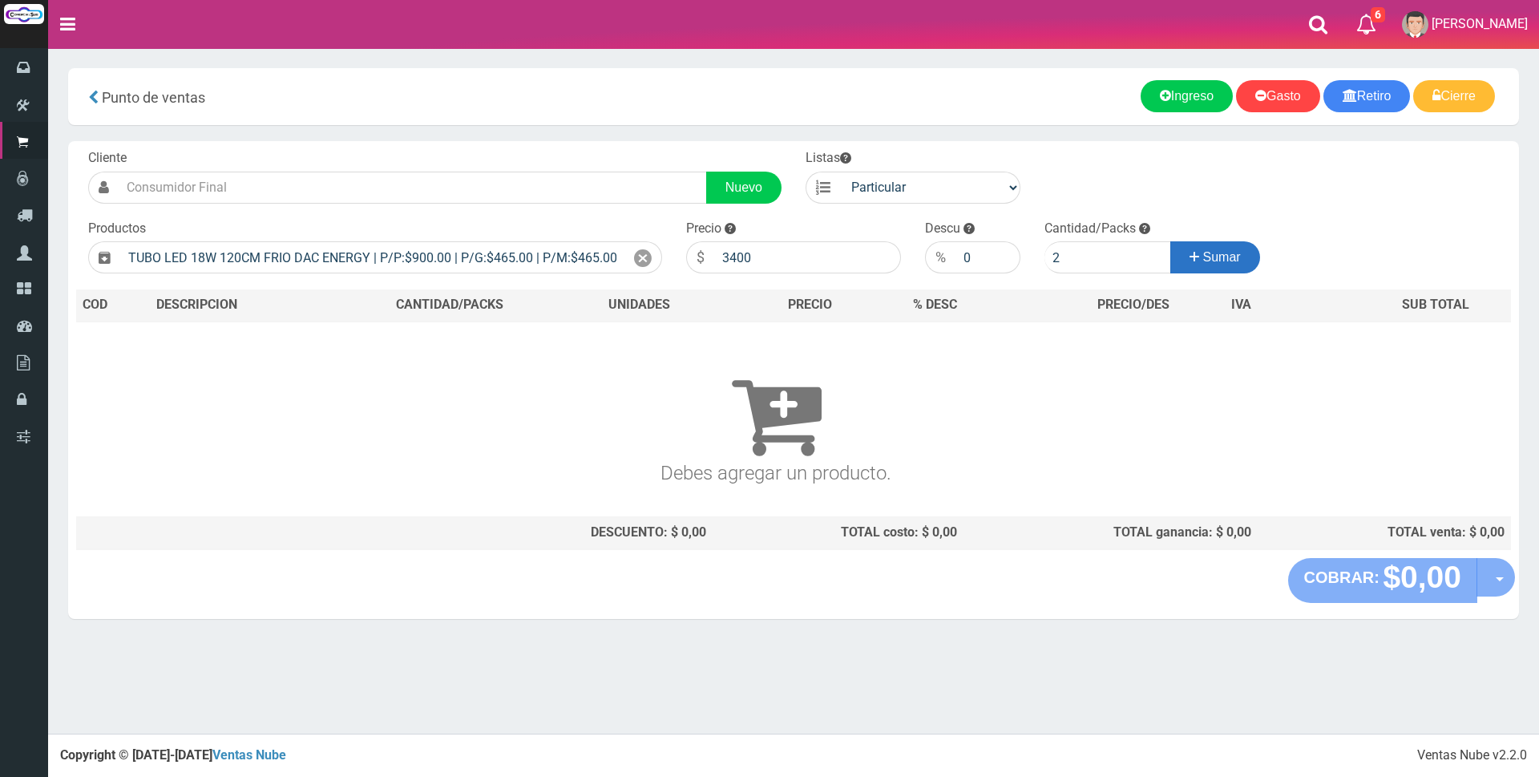
click at [1225, 257] on span "Sumar" at bounding box center [1222, 257] width 38 height 14
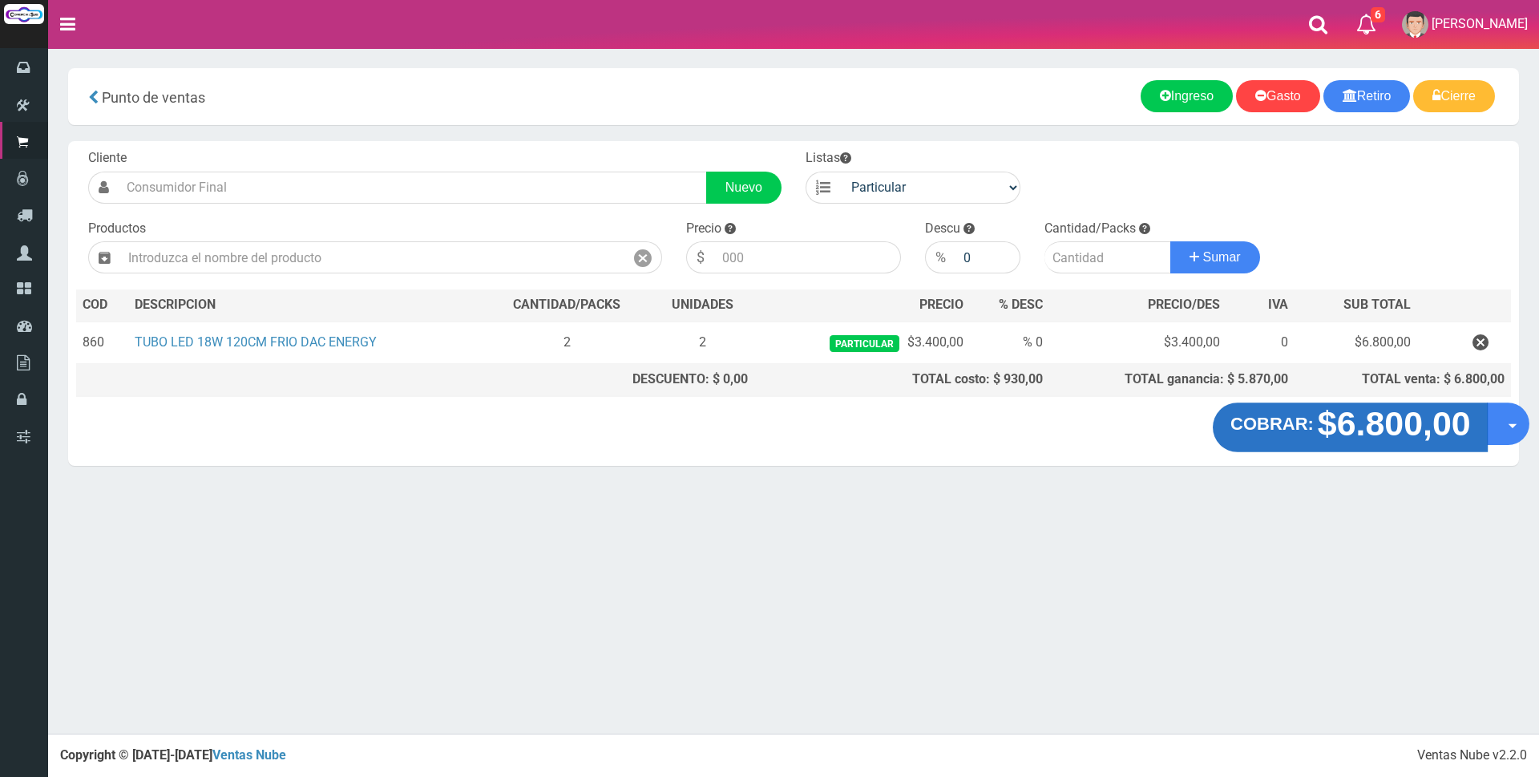
click at [1317, 431] on strong "$6.800,00" at bounding box center [1393, 424] width 153 height 38
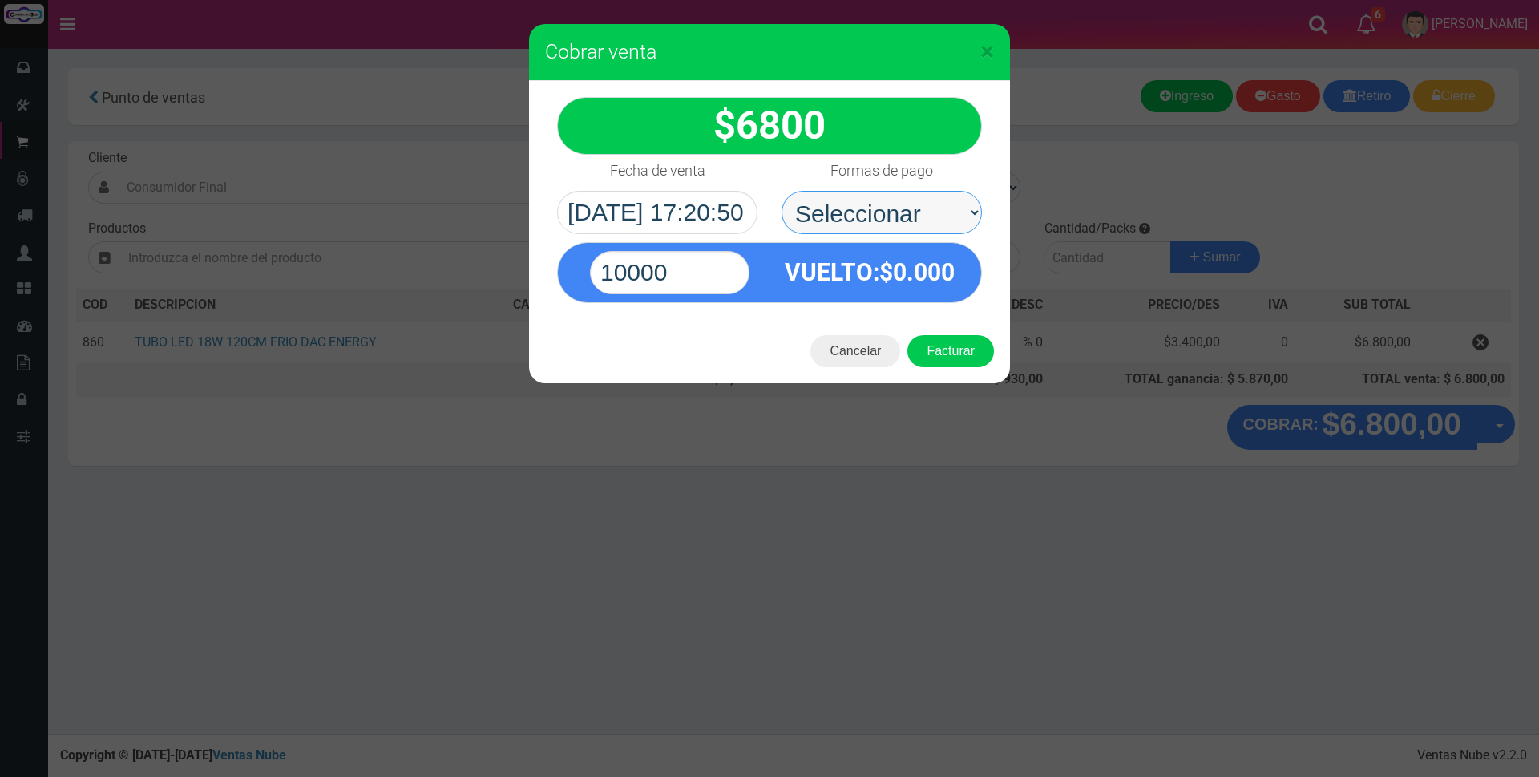
click at [859, 220] on select "Seleccionar Efectivo Tarjeta de Crédito Depósito Débito" at bounding box center [881, 212] width 200 height 43
select select "Efectivo"
click at [781, 191] on select "Seleccionar Efectivo Tarjeta de Crédito Depósito Débito" at bounding box center [881, 212] width 200 height 43
click at [688, 268] on input "10000" at bounding box center [669, 272] width 159 height 43
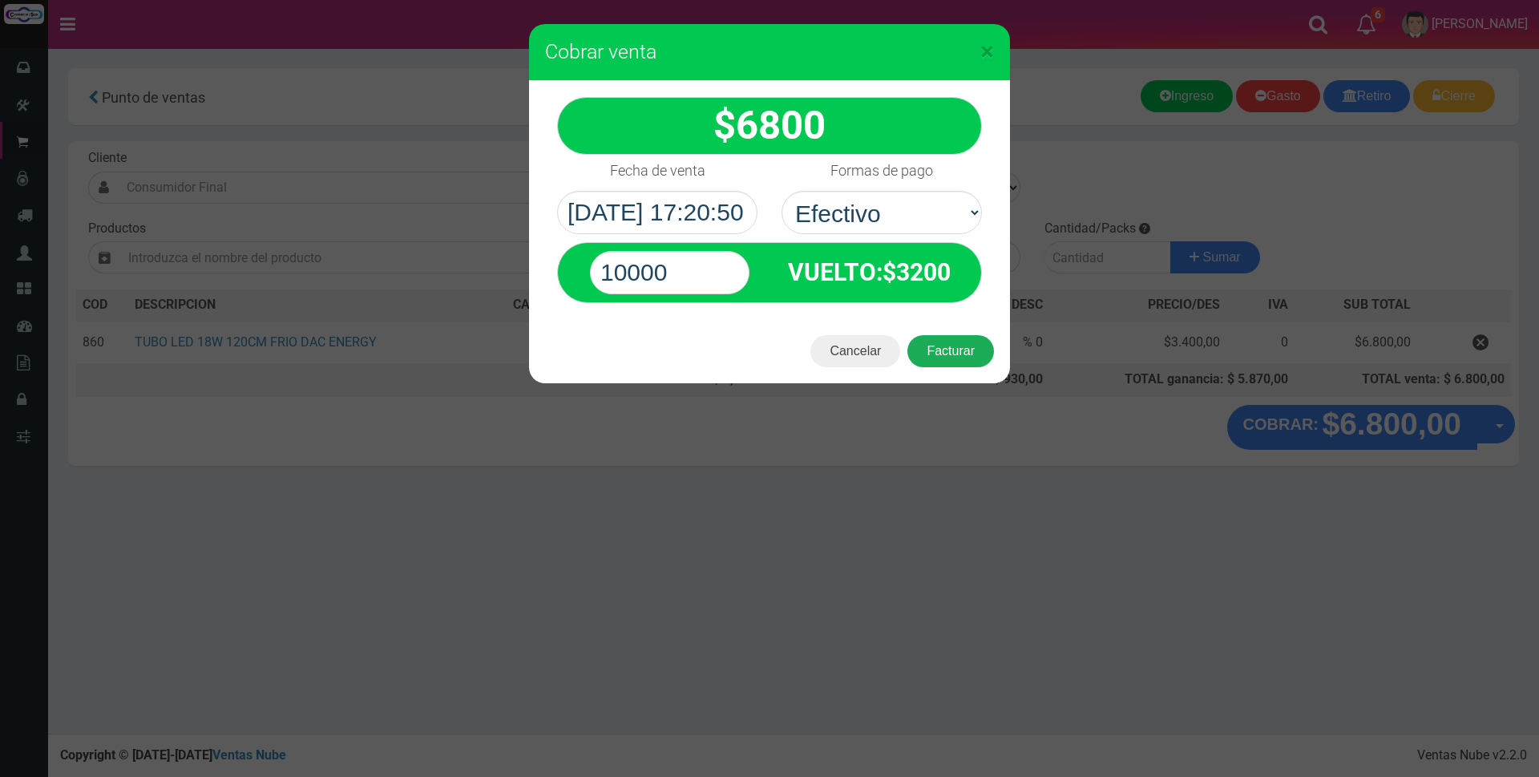
click at [951, 353] on button "Facturar" at bounding box center [950, 351] width 87 height 32
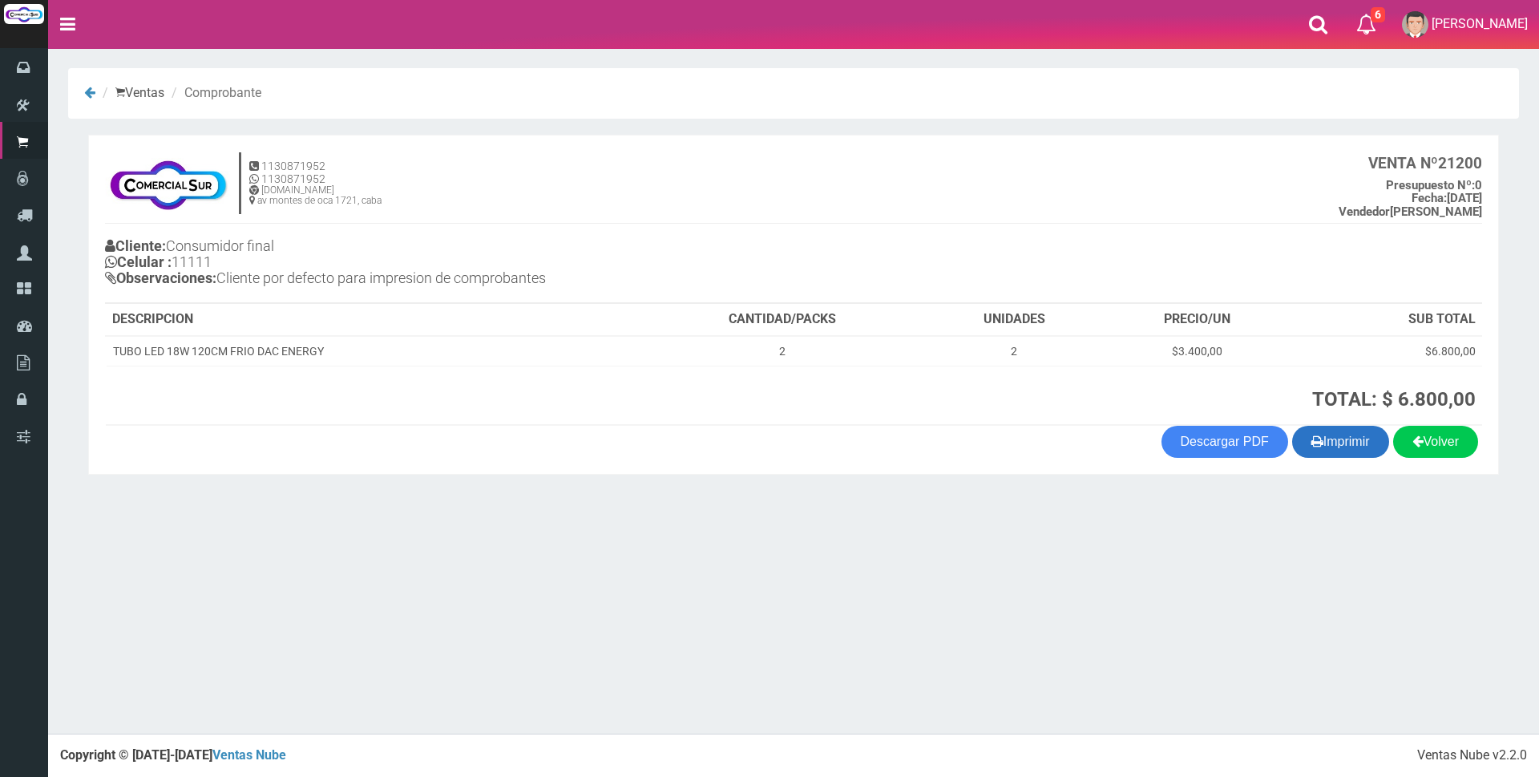
click at [1354, 432] on button "Imprimir" at bounding box center [1340, 442] width 97 height 32
